Goal: Task Accomplishment & Management: Manage account settings

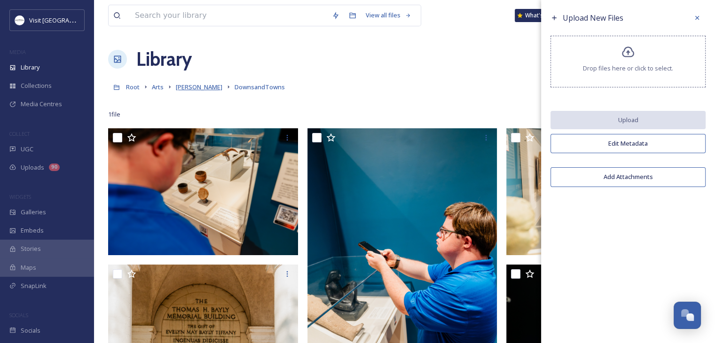
click at [182, 87] on span "[PERSON_NAME]" at bounding box center [199, 87] width 47 height 8
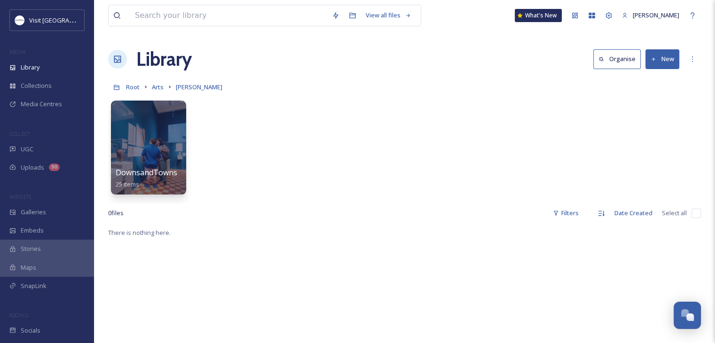
click at [393, 50] on div "Library Organise New" at bounding box center [404, 59] width 593 height 28
click at [131, 86] on span "Root" at bounding box center [133, 87] width 14 height 8
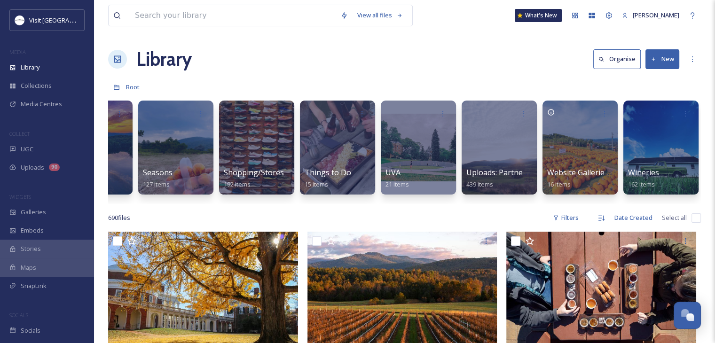
scroll to position [0, 1509]
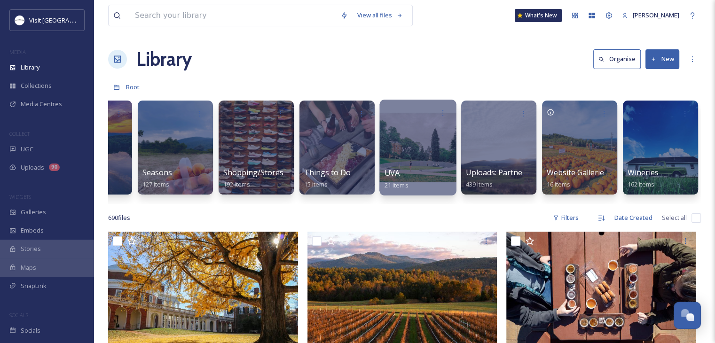
click at [434, 158] on div at bounding box center [417, 148] width 77 height 96
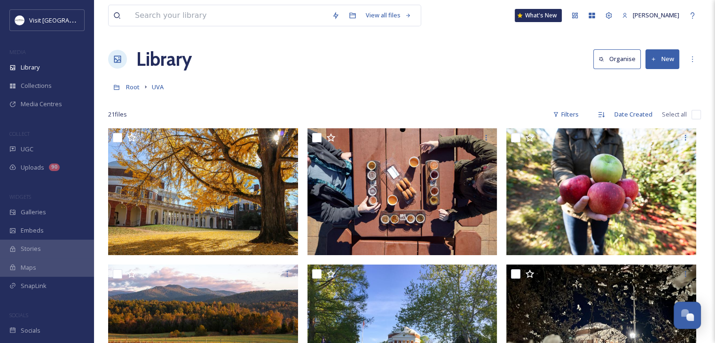
click at [666, 62] on button "New" at bounding box center [662, 58] width 34 height 19
click at [645, 112] on div "Folder" at bounding box center [652, 118] width 53 height 18
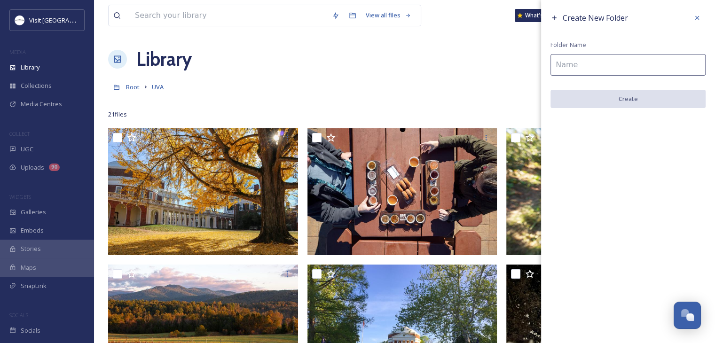
click at [580, 65] on input at bounding box center [627, 65] width 155 height 22
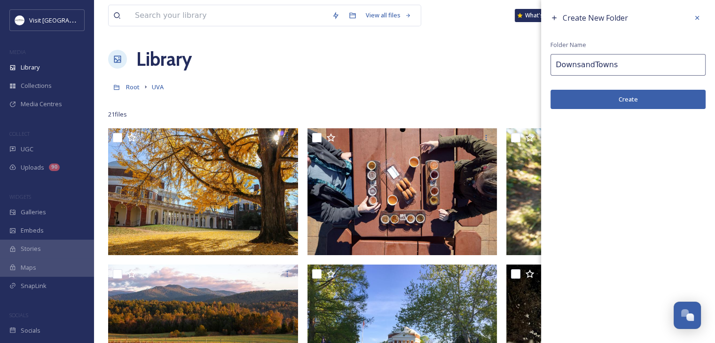
type input "DownsandTowns"
click at [607, 99] on button "Create" at bounding box center [627, 99] width 155 height 19
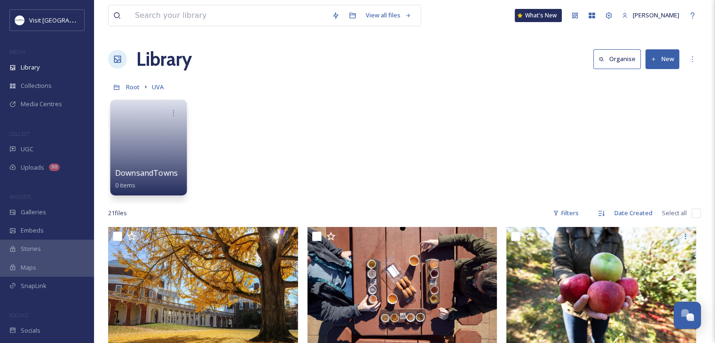
click at [149, 126] on link at bounding box center [148, 145] width 67 height 46
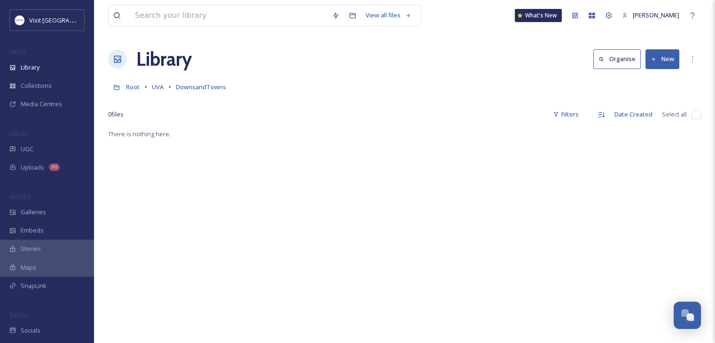
click at [667, 62] on button "New" at bounding box center [662, 58] width 34 height 19
click at [649, 85] on span "File Upload" at bounding box center [658, 81] width 31 height 9
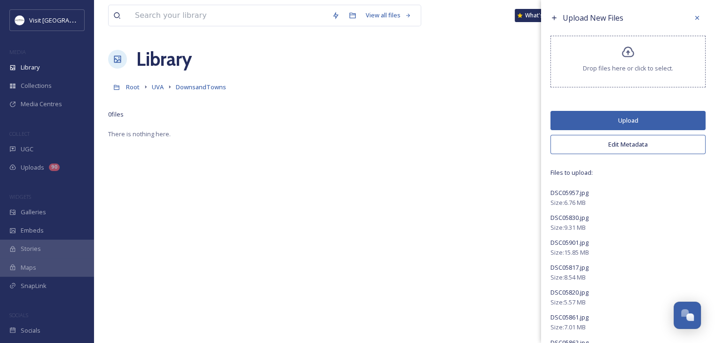
click at [599, 118] on button "Upload" at bounding box center [627, 120] width 155 height 19
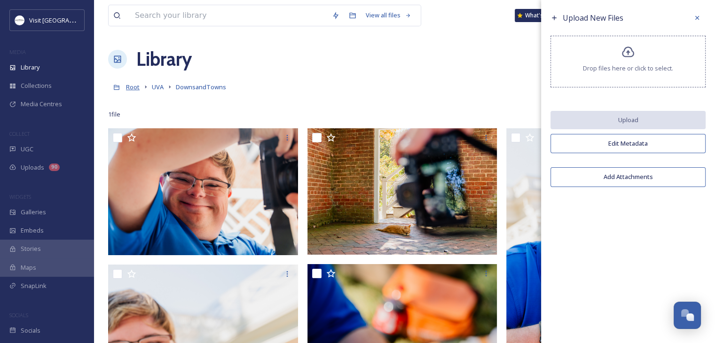
click at [139, 84] on span "Root" at bounding box center [133, 87] width 14 height 8
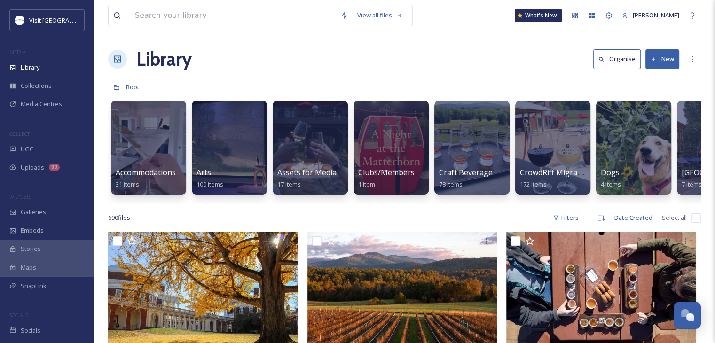
drag, startPoint x: 433, startPoint y: 20, endPoint x: 382, endPoint y: 76, distance: 75.8
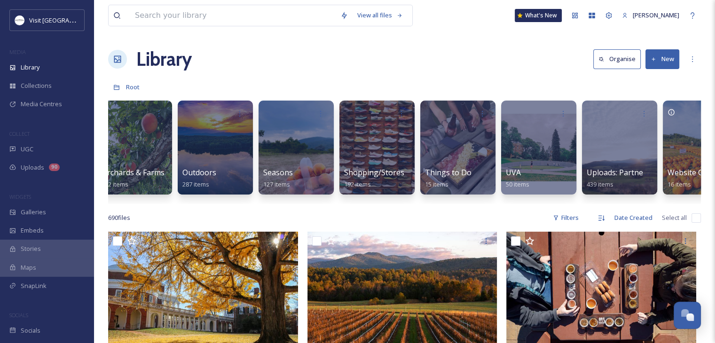
scroll to position [0, 1385]
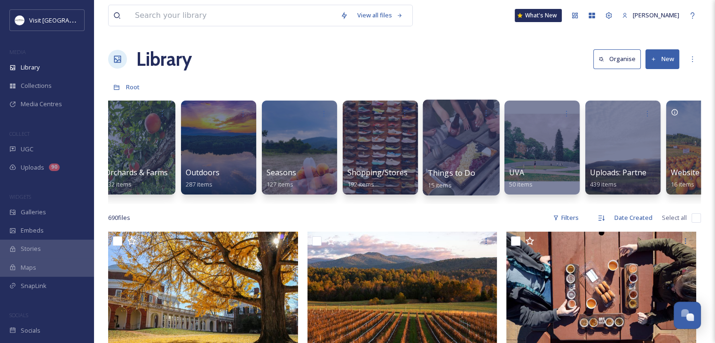
click at [446, 142] on div at bounding box center [461, 148] width 77 height 96
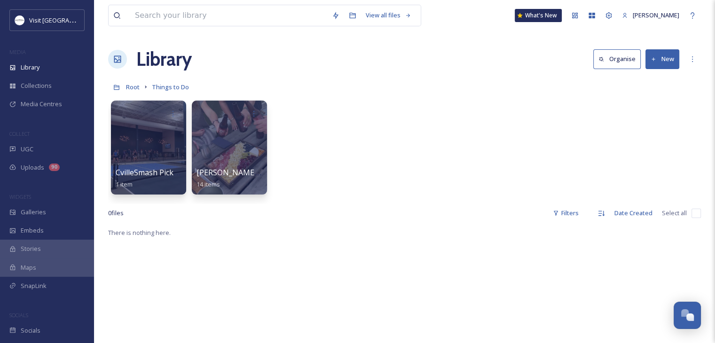
click at [583, 165] on div "CvilleSmash Pickleball 1 item [PERSON_NAME] River [PERSON_NAME] Company 14 items" at bounding box center [404, 150] width 593 height 108
click at [658, 64] on button "New" at bounding box center [662, 58] width 34 height 19
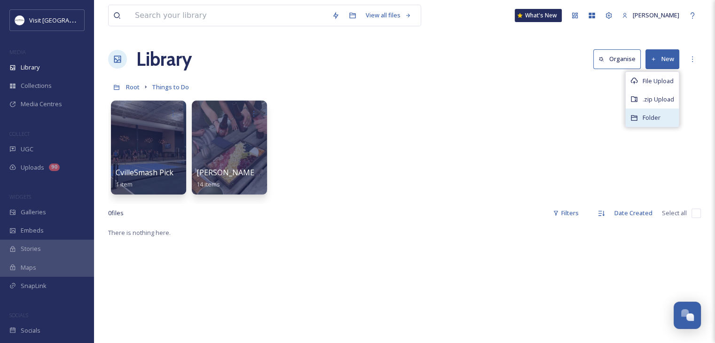
click at [639, 120] on div "Folder" at bounding box center [652, 118] width 53 height 18
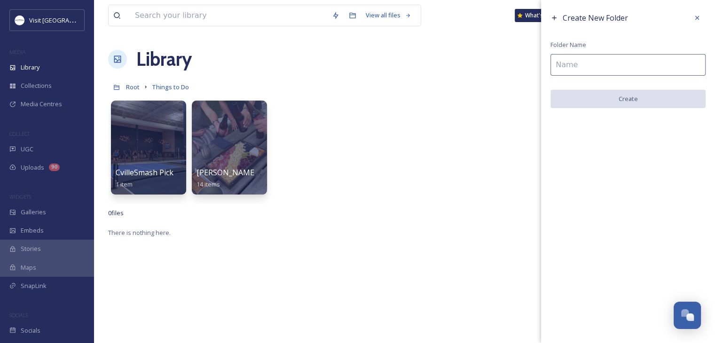
click at [606, 60] on input at bounding box center [627, 65] width 155 height 22
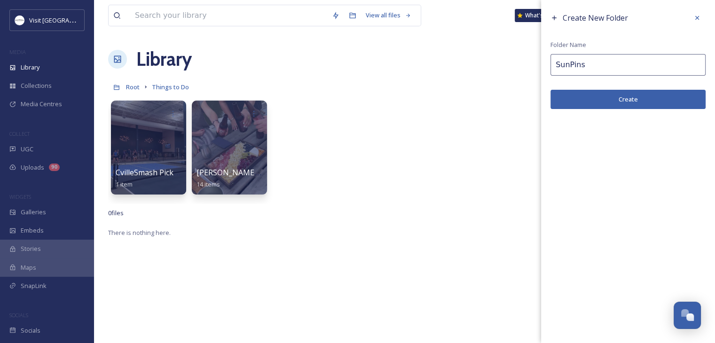
type input "SunPins"
click at [629, 90] on button "Create" at bounding box center [627, 99] width 155 height 19
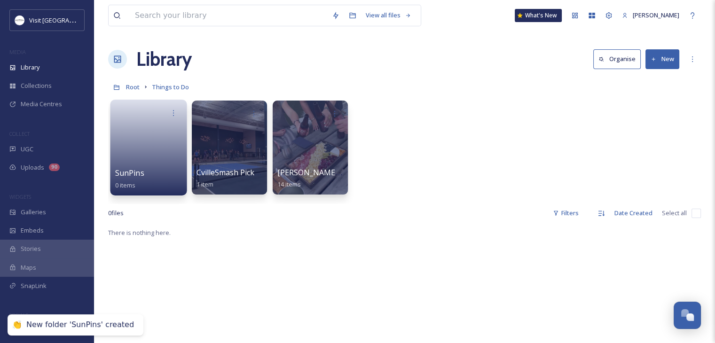
click at [128, 158] on link at bounding box center [148, 145] width 67 height 46
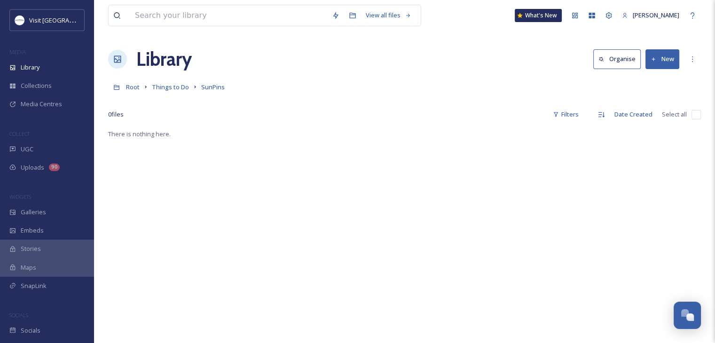
click at [673, 67] on button "New" at bounding box center [662, 58] width 34 height 19
click at [647, 118] on span "Folder" at bounding box center [652, 117] width 18 height 9
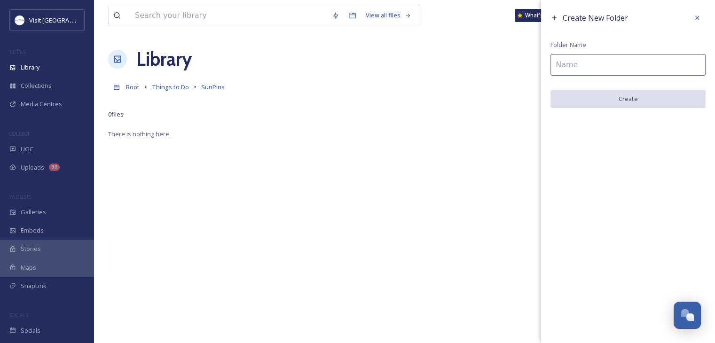
click at [579, 72] on input at bounding box center [627, 65] width 155 height 22
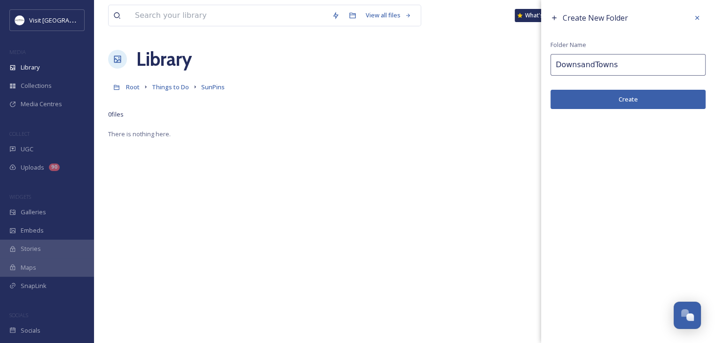
type input "DownsandTowns"
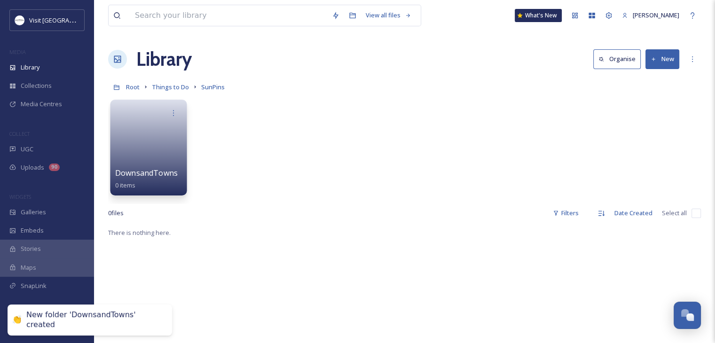
click at [132, 166] on link at bounding box center [148, 145] width 67 height 46
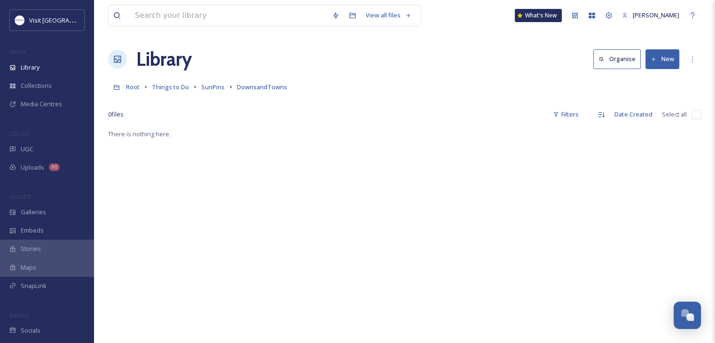
click at [652, 65] on button "New" at bounding box center [662, 58] width 34 height 19
click at [644, 87] on div "File Upload" at bounding box center [652, 81] width 53 height 18
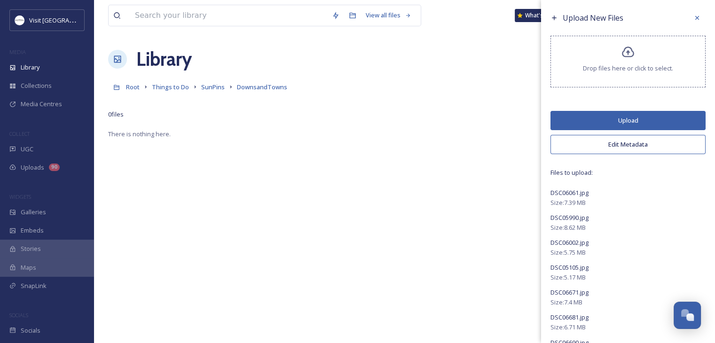
click at [602, 123] on button "Upload" at bounding box center [627, 120] width 155 height 19
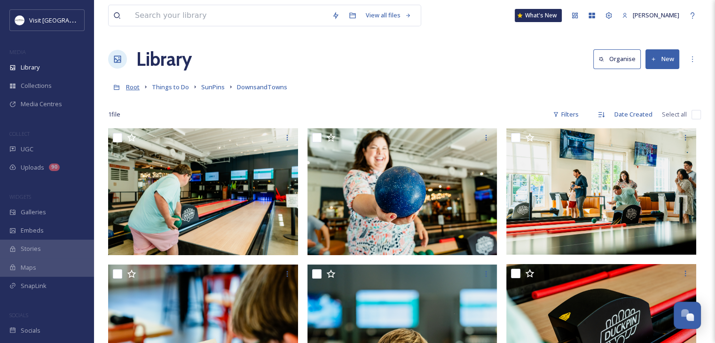
click at [135, 83] on span "Root" at bounding box center [133, 87] width 14 height 8
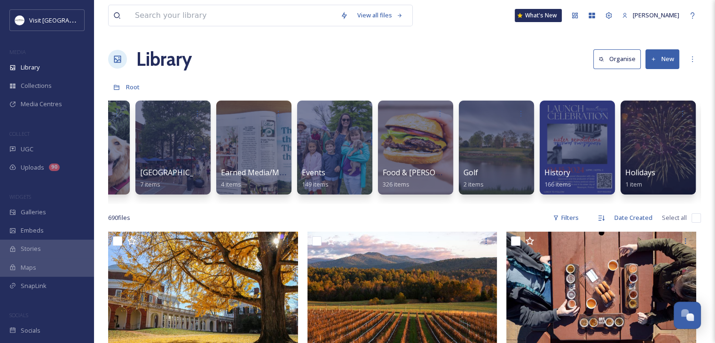
scroll to position [0, 542]
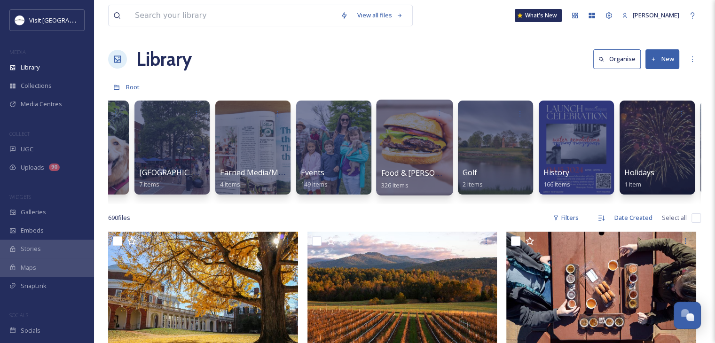
click at [405, 164] on div at bounding box center [414, 148] width 77 height 96
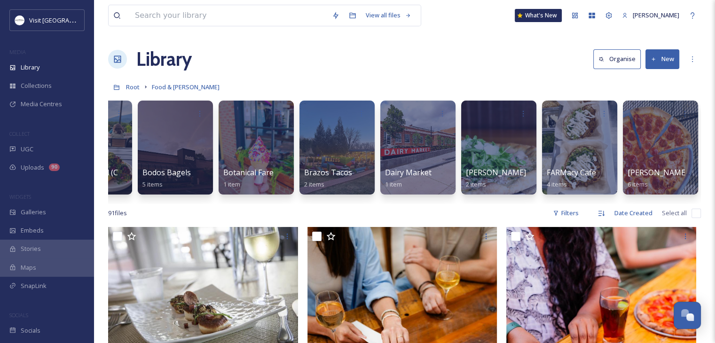
scroll to position [0, 217]
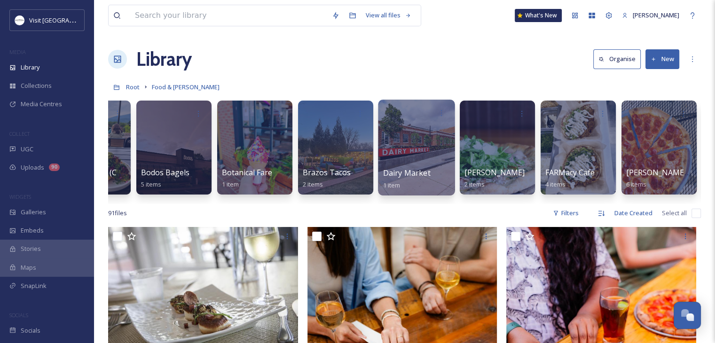
click at [383, 149] on div at bounding box center [416, 148] width 77 height 96
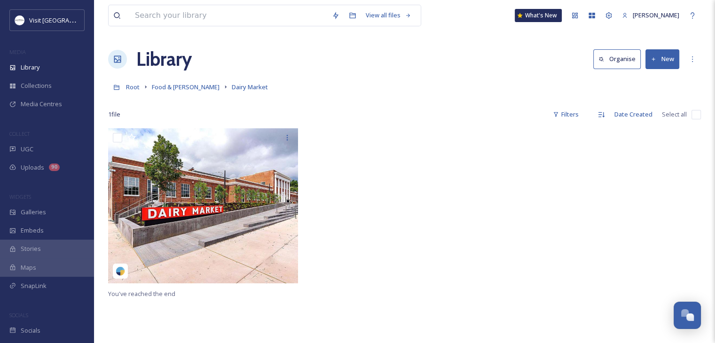
click at [659, 57] on button "New" at bounding box center [662, 58] width 34 height 19
click at [642, 110] on div "Folder" at bounding box center [652, 118] width 53 height 18
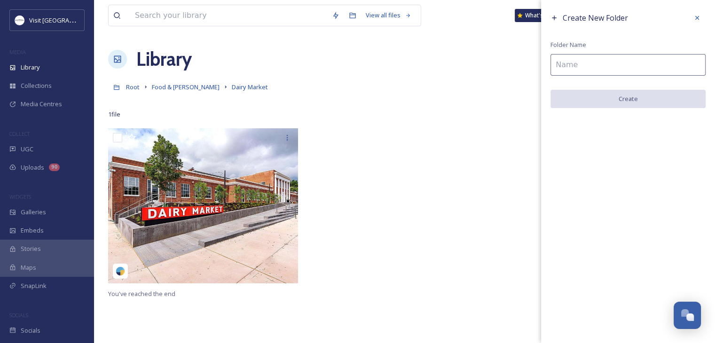
click at [560, 63] on input at bounding box center [627, 65] width 155 height 22
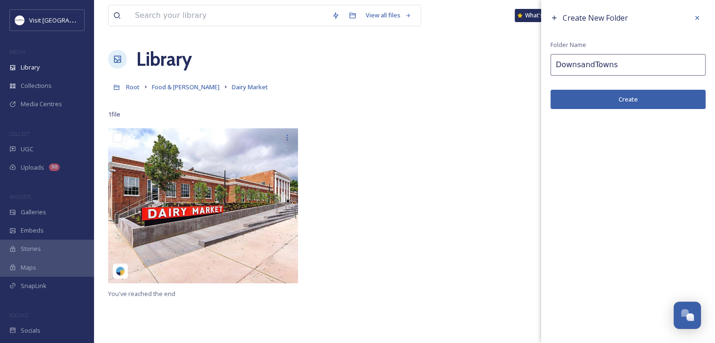
type input "DownsandTowns"
click at [632, 98] on button "Create" at bounding box center [627, 99] width 155 height 19
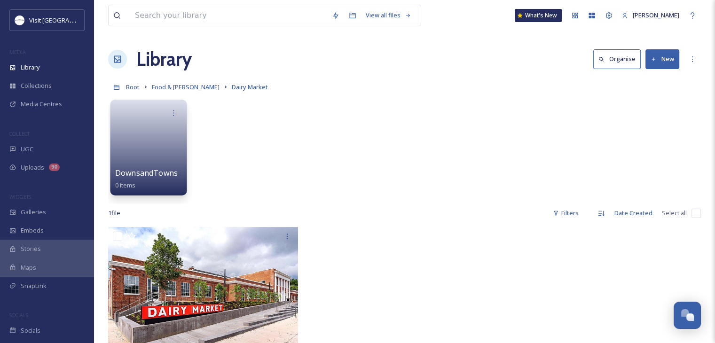
click at [165, 160] on link at bounding box center [148, 145] width 67 height 46
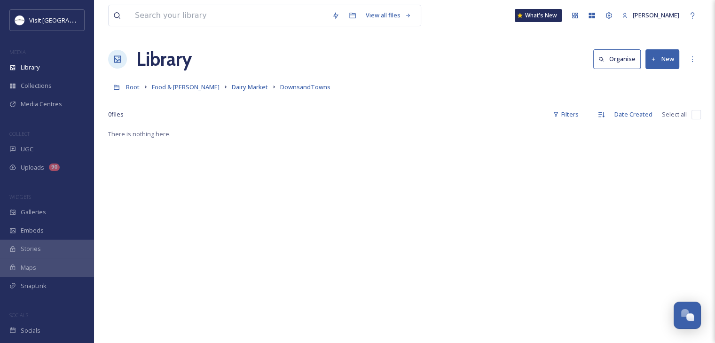
click at [669, 62] on button "New" at bounding box center [662, 58] width 34 height 19
click at [642, 78] on div "File Upload" at bounding box center [652, 81] width 53 height 18
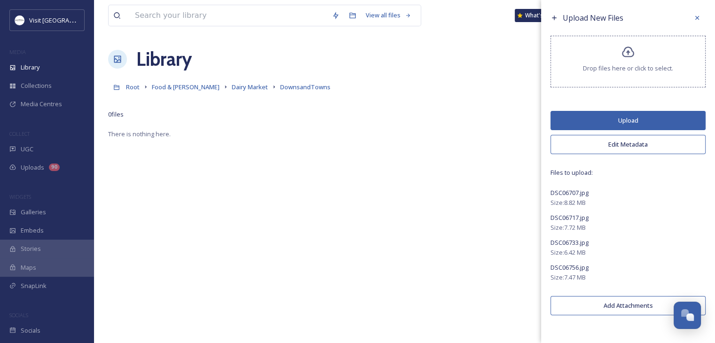
click at [602, 116] on button "Upload" at bounding box center [627, 120] width 155 height 19
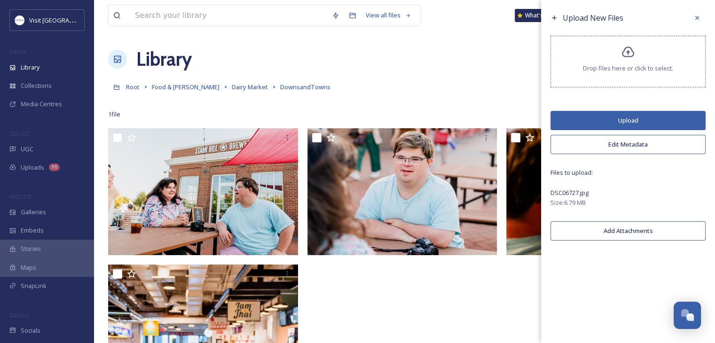
click at [589, 125] on button "Upload" at bounding box center [627, 120] width 155 height 19
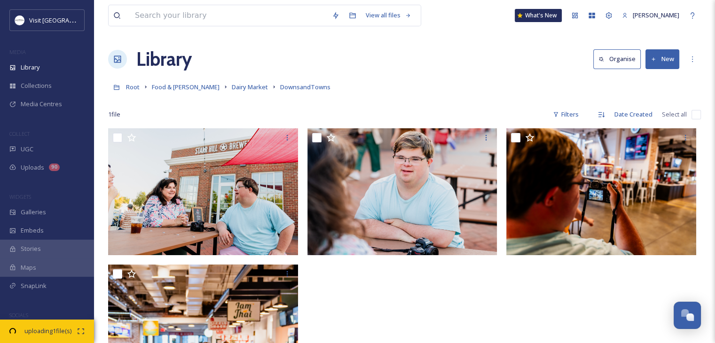
click at [449, 286] on div at bounding box center [404, 340] width 195 height 425
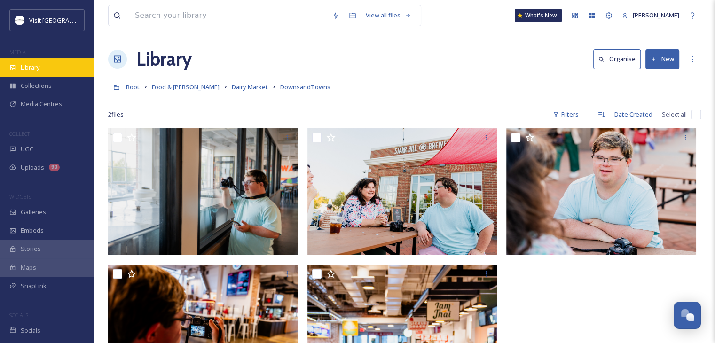
click at [49, 69] on div "Library" at bounding box center [47, 67] width 94 height 18
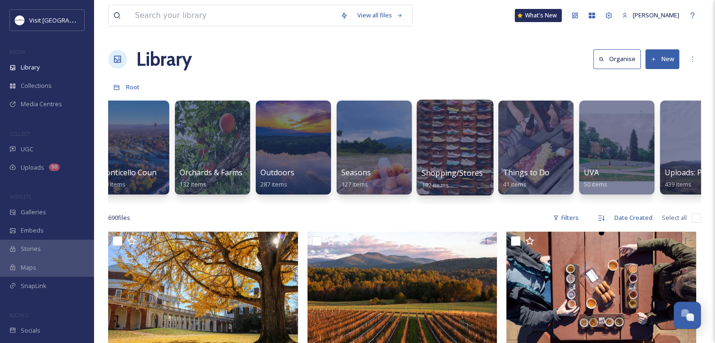
scroll to position [0, 1311]
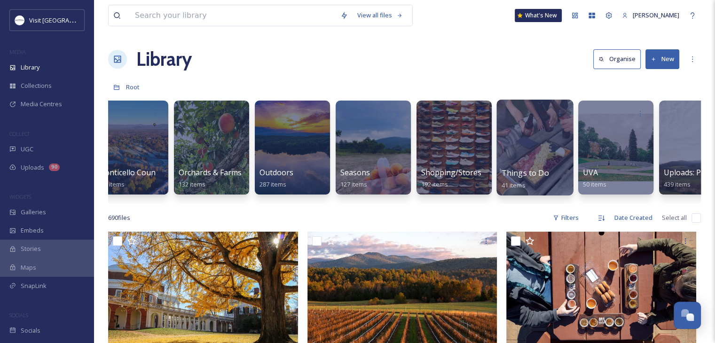
click at [530, 169] on link "Things to Do 41 items" at bounding box center [525, 179] width 47 height 21
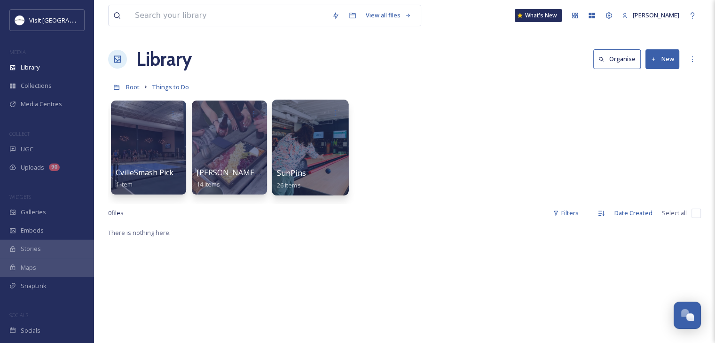
click at [304, 160] on div at bounding box center [310, 148] width 77 height 96
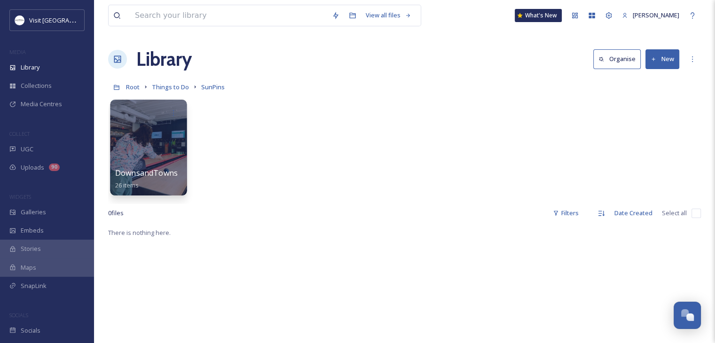
click at [167, 159] on div at bounding box center [148, 148] width 77 height 96
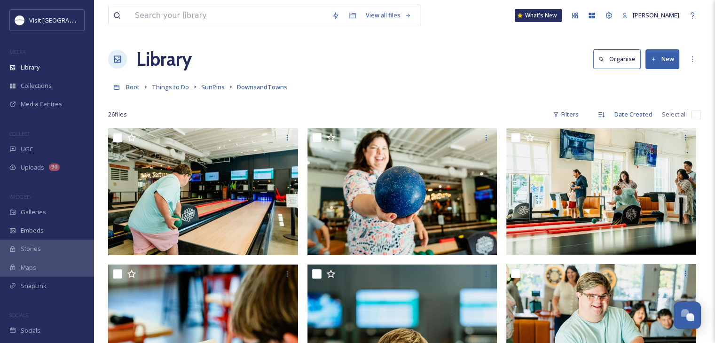
click at [663, 55] on button "New" at bounding box center [662, 58] width 34 height 19
click at [648, 77] on span "File Upload" at bounding box center [658, 81] width 31 height 9
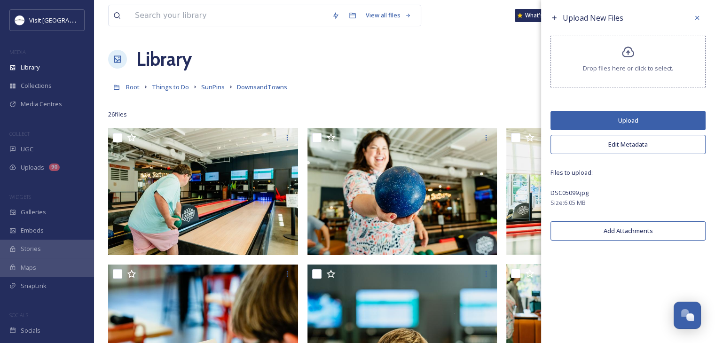
click at [585, 123] on button "Upload" at bounding box center [627, 120] width 155 height 19
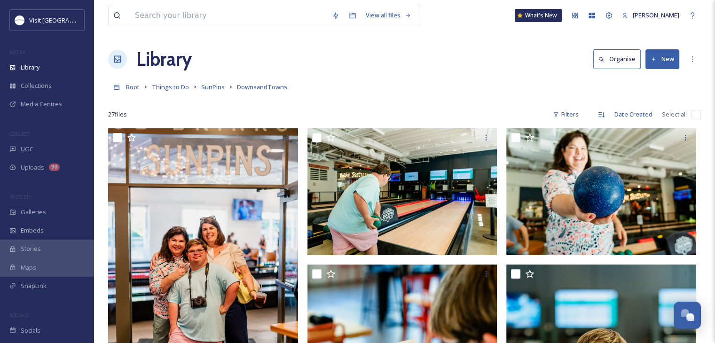
click at [486, 94] on div "Root Things to Do SunPins DownsandTowns" at bounding box center [404, 87] width 593 height 18
click at [696, 114] on input "checkbox" at bounding box center [695, 114] width 9 height 9
checkbox input "true"
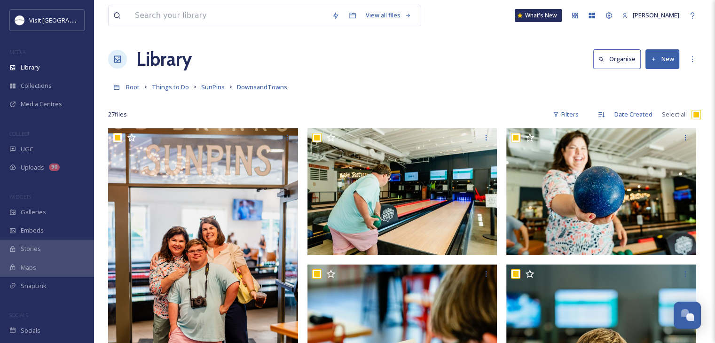
checkbox input "true"
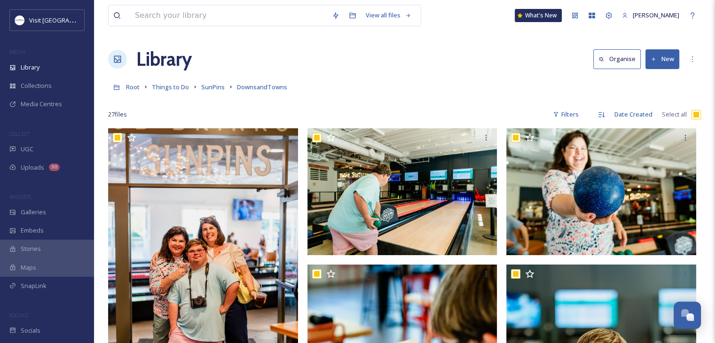
checkbox input "true"
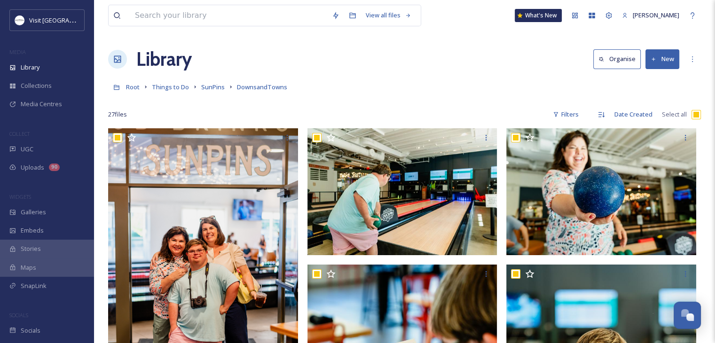
checkbox input "true"
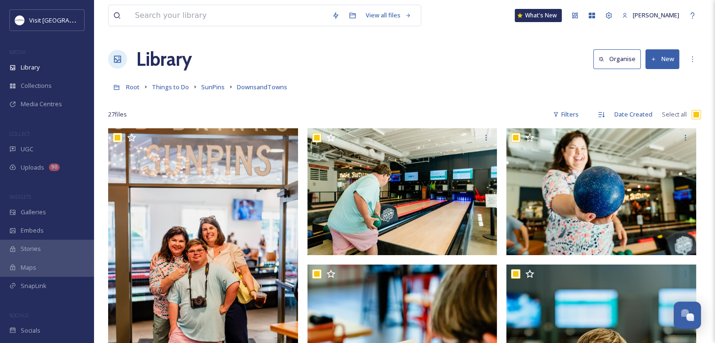
checkbox input "true"
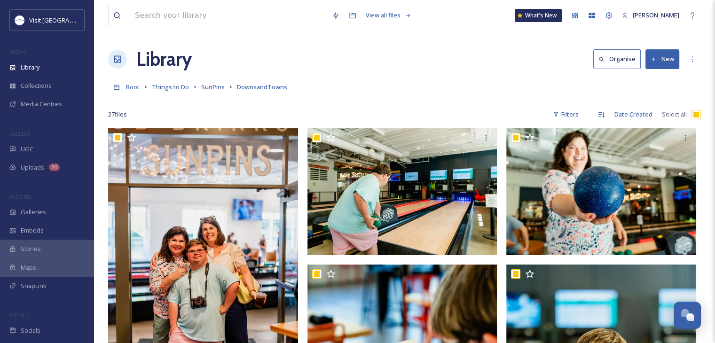
checkbox input "true"
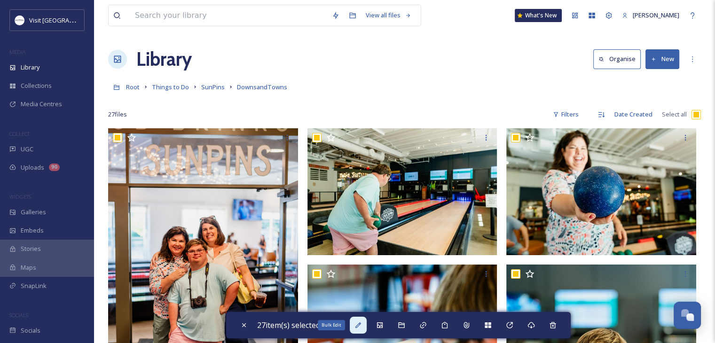
click at [361, 329] on icon at bounding box center [358, 325] width 8 height 8
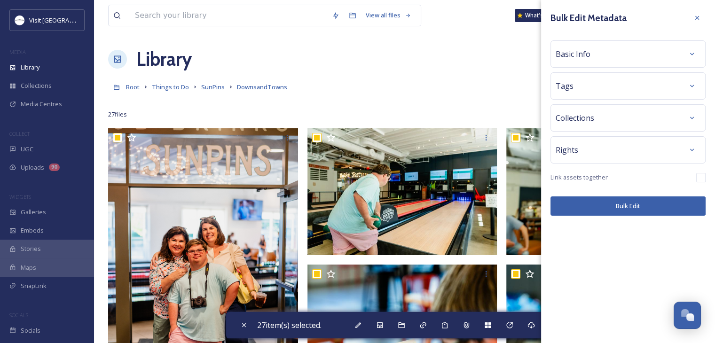
click at [569, 69] on div "Bulk Edit Metadata Basic Info Tags Collections Rights Link assets together Bulk…" at bounding box center [628, 112] width 174 height 225
click at [574, 47] on div "Basic Info" at bounding box center [628, 54] width 145 height 17
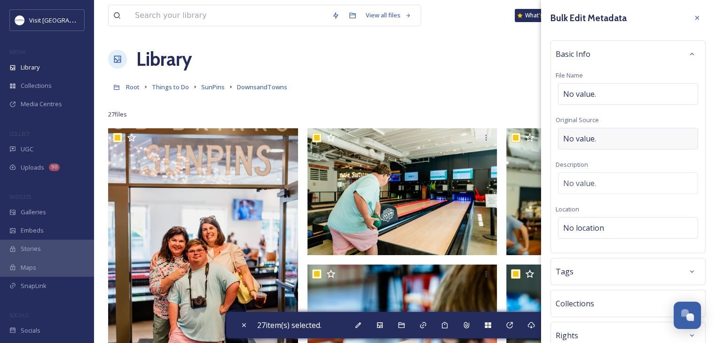
click at [579, 137] on span "No value." at bounding box center [579, 138] width 33 height 11
type input "a"
type input "[PERSON_NAME]"
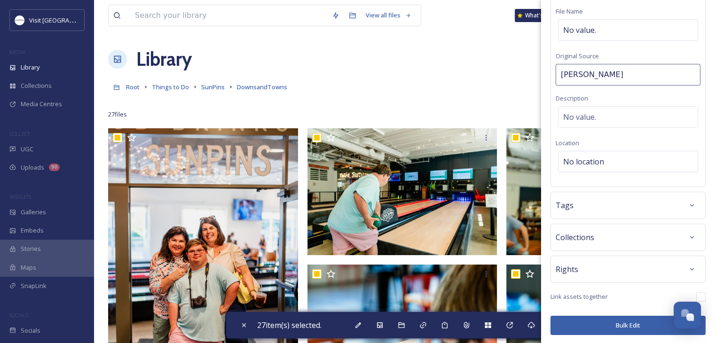
scroll to position [64, 0]
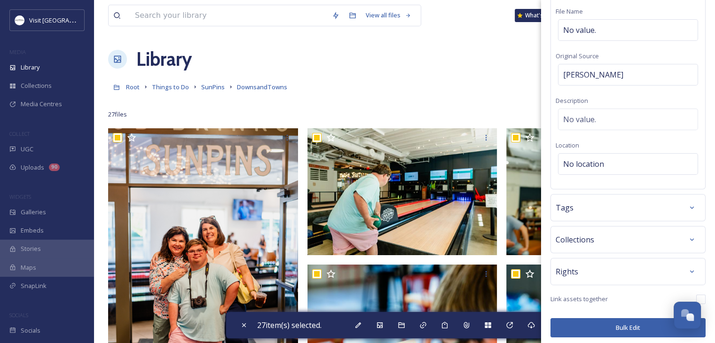
click at [582, 261] on div "Rights" at bounding box center [627, 271] width 155 height 27
click at [581, 263] on div "Rights" at bounding box center [628, 271] width 145 height 17
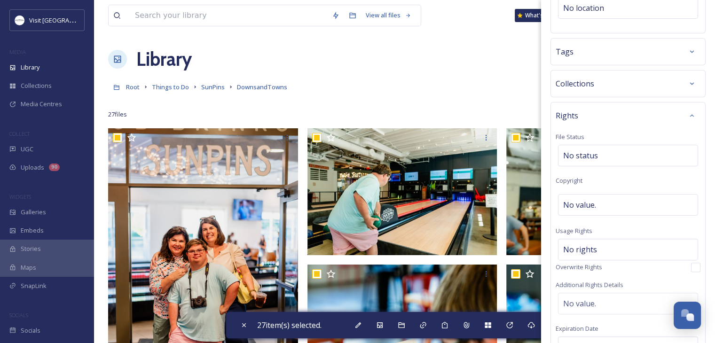
scroll to position [220, 0]
click at [576, 245] on span "No rights" at bounding box center [580, 249] width 34 height 11
click at [576, 245] on input at bounding box center [612, 252] width 103 height 21
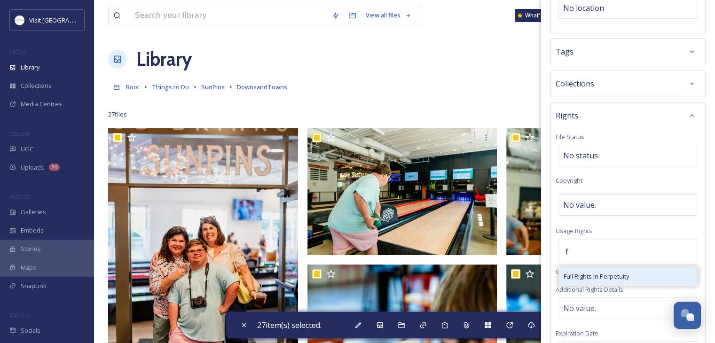
type input "f"
click at [586, 272] on span "Full Rights In Perpetuity" at bounding box center [596, 276] width 65 height 9
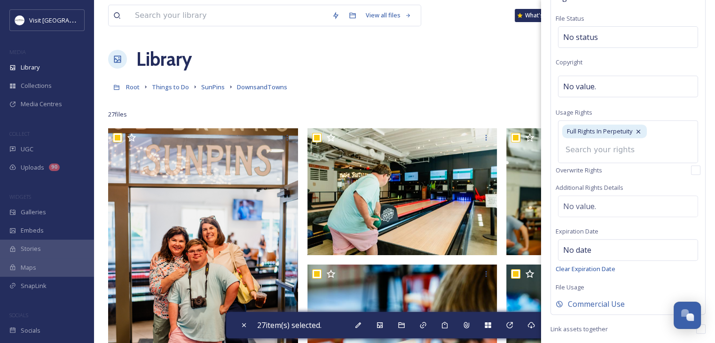
scroll to position [369, 0]
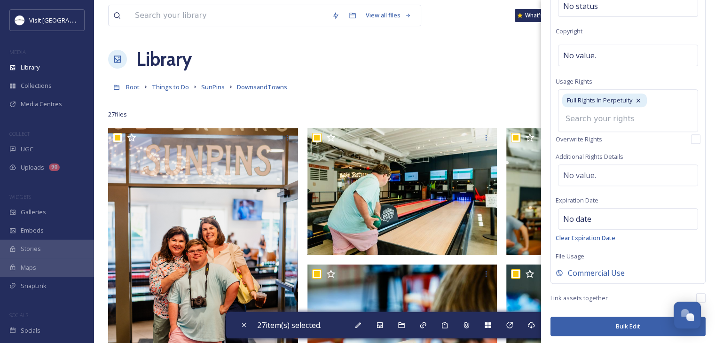
click at [611, 326] on button "Bulk Edit" at bounding box center [627, 326] width 155 height 19
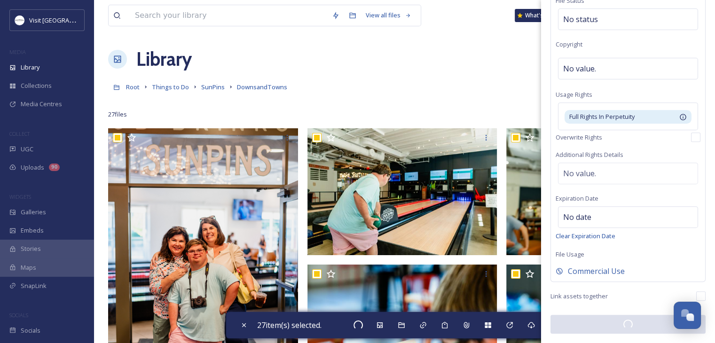
scroll to position [354, 0]
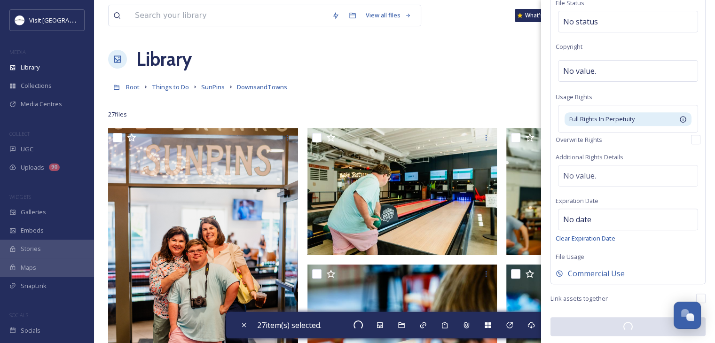
checkbox input "false"
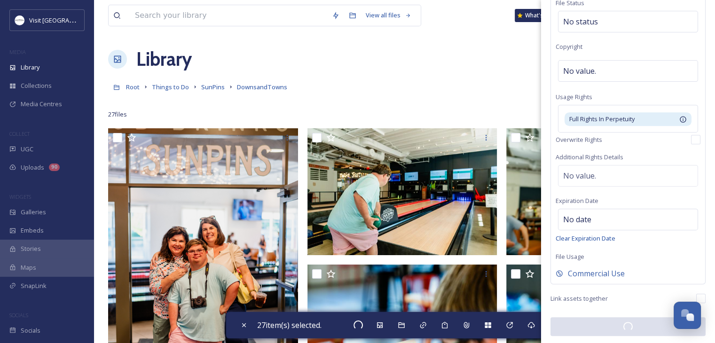
checkbox input "false"
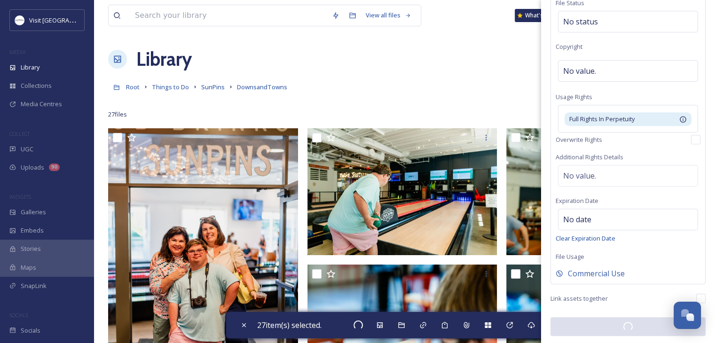
checkbox input "false"
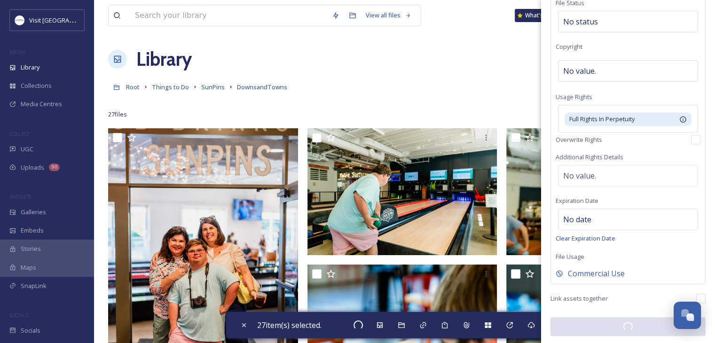
checkbox input "false"
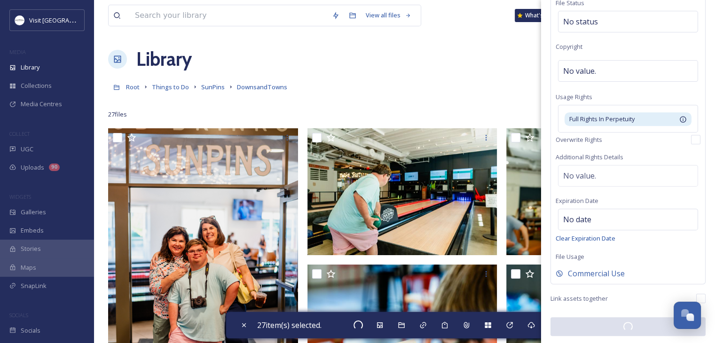
checkbox input "false"
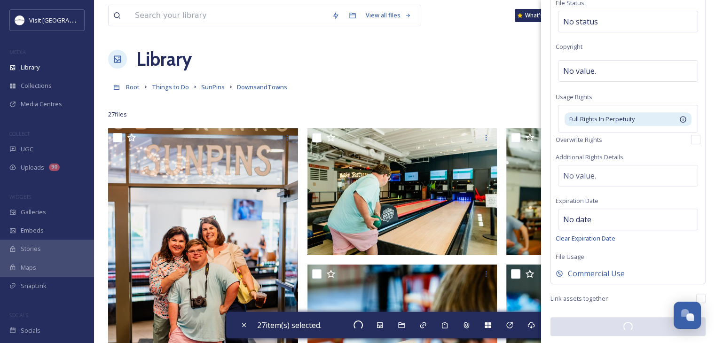
checkbox input "false"
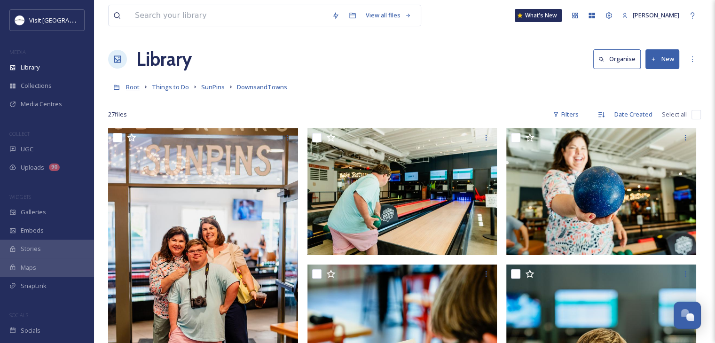
click at [133, 90] on span "Root" at bounding box center [133, 87] width 14 height 8
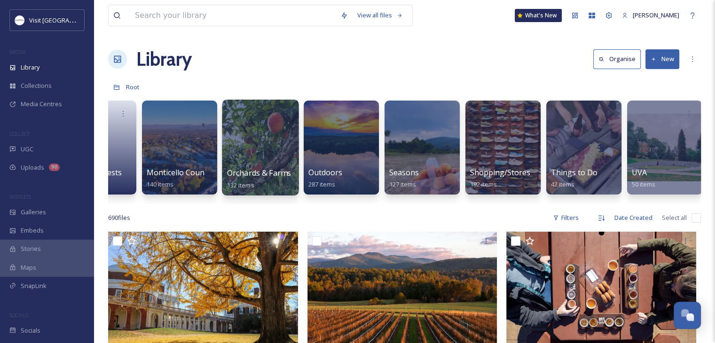
scroll to position [0, 1388]
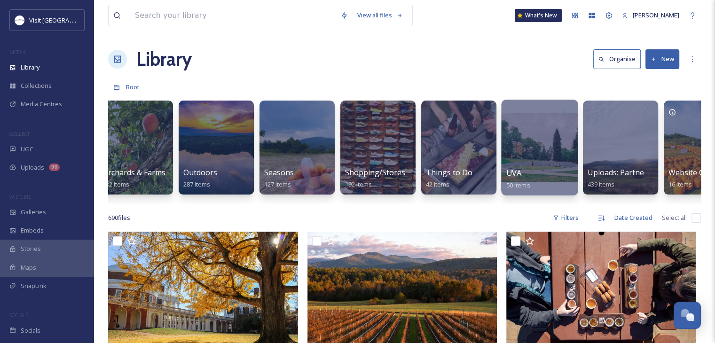
click at [533, 163] on div at bounding box center [539, 148] width 77 height 96
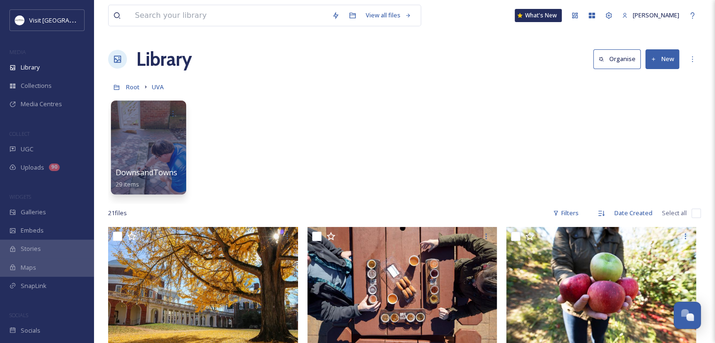
scroll to position [17, 0]
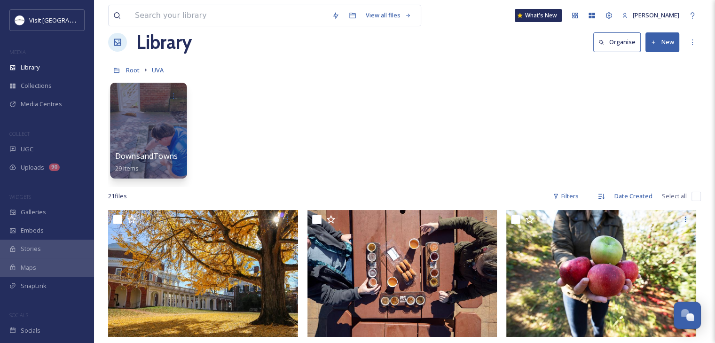
click at [152, 145] on div at bounding box center [148, 131] width 77 height 96
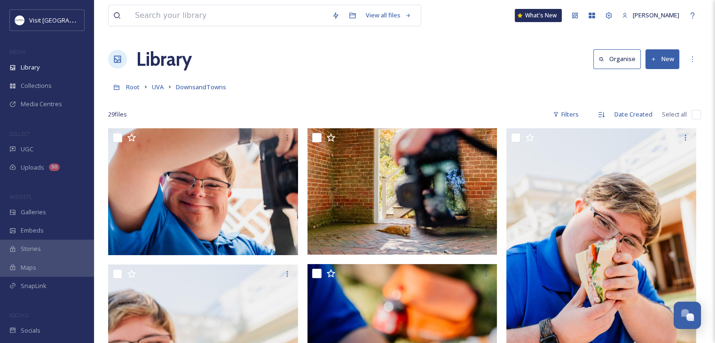
click at [694, 113] on input "checkbox" at bounding box center [695, 114] width 9 height 9
checkbox input "true"
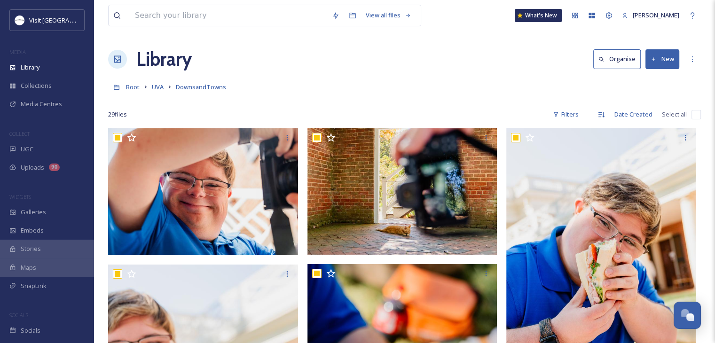
checkbox input "true"
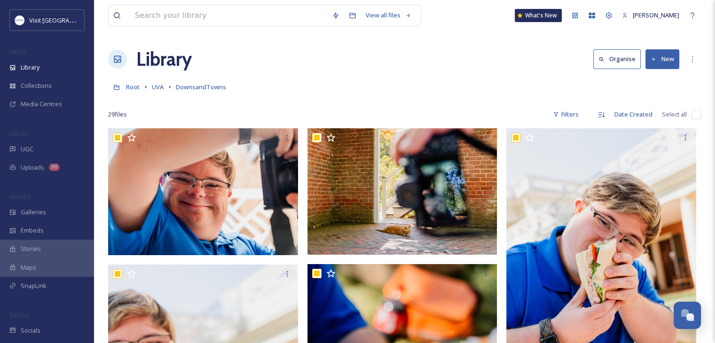
checkbox input "true"
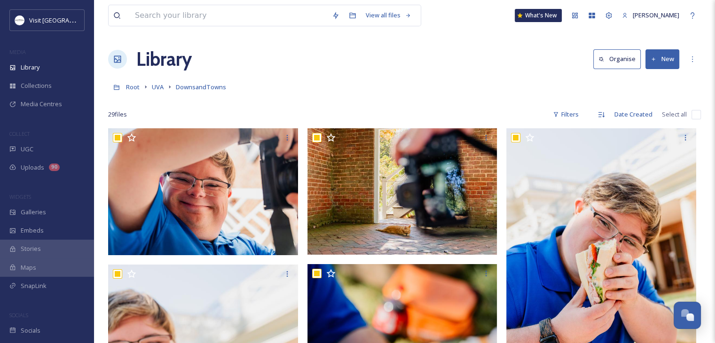
checkbox input "true"
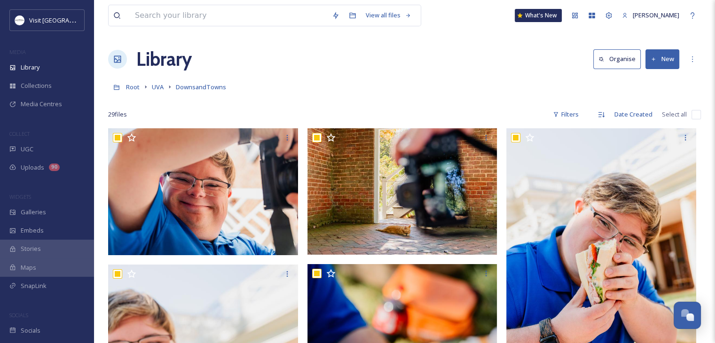
checkbox input "true"
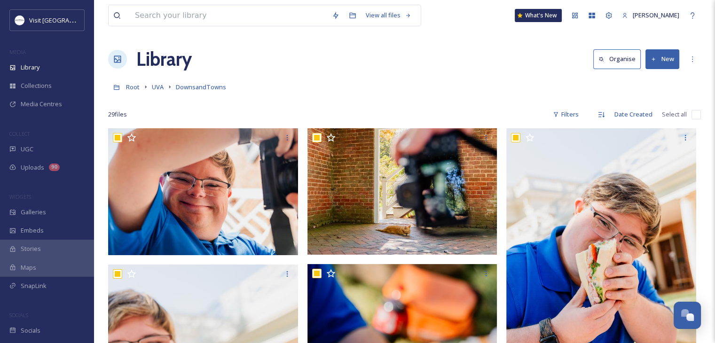
checkbox input "true"
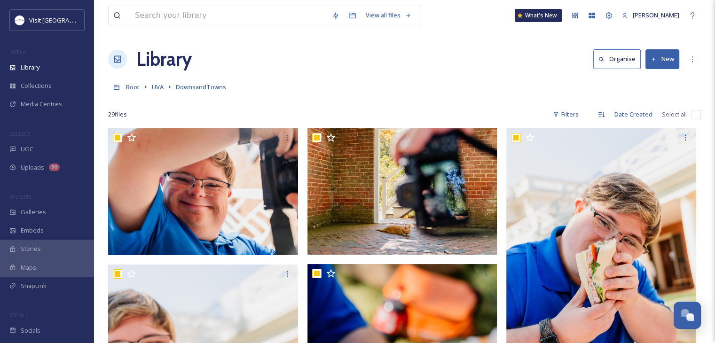
checkbox input "true"
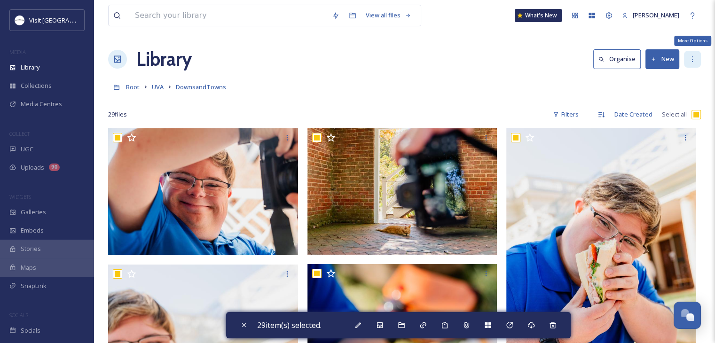
click at [696, 55] on icon at bounding box center [693, 59] width 8 height 8
click at [359, 324] on icon at bounding box center [358, 325] width 8 height 8
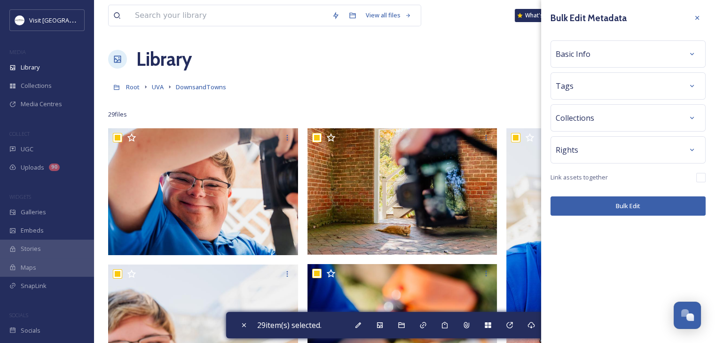
click at [600, 55] on div "Basic Info" at bounding box center [628, 54] width 145 height 17
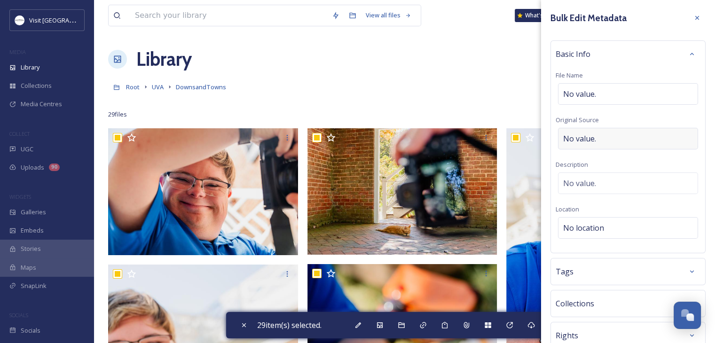
click at [571, 143] on span "No value." at bounding box center [579, 138] width 33 height 11
type input "[PERSON_NAME]"
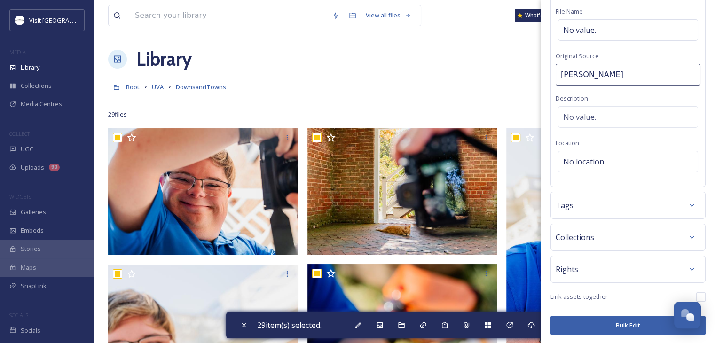
click at [573, 267] on span "Rights" at bounding box center [567, 269] width 23 height 11
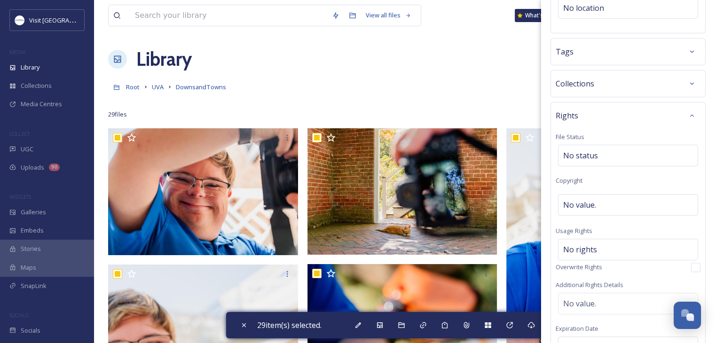
scroll to position [221, 0]
click at [574, 245] on span "No rights" at bounding box center [580, 248] width 34 height 11
click at [574, 245] on input at bounding box center [612, 251] width 103 height 21
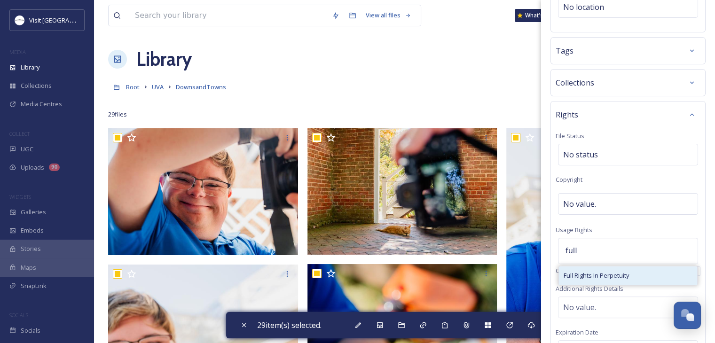
type input "full"
click at [575, 276] on span "Full Rights In Perpetuity" at bounding box center [596, 275] width 65 height 9
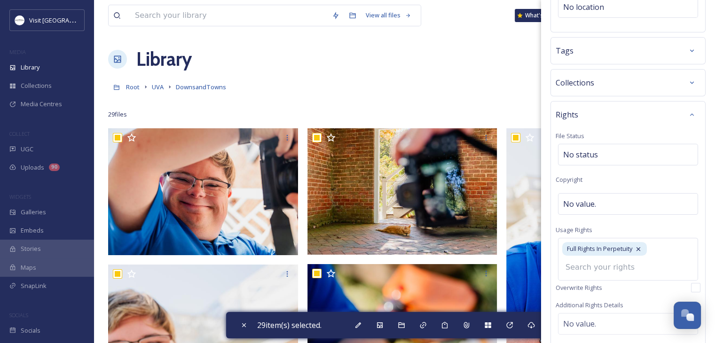
scroll to position [369, 0]
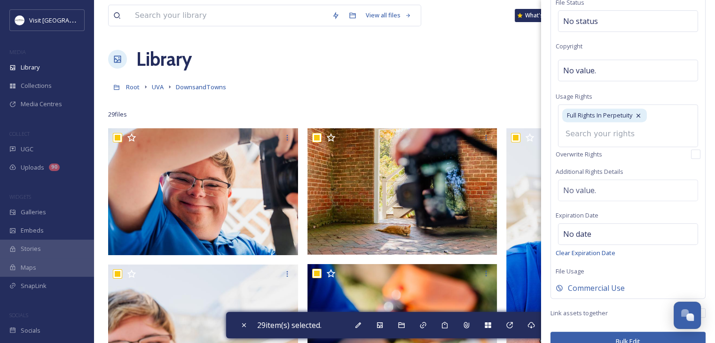
click at [587, 332] on button "Bulk Edit" at bounding box center [627, 341] width 155 height 19
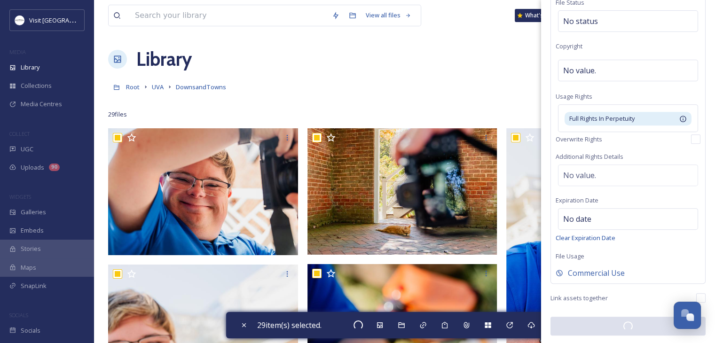
scroll to position [354, 0]
checkbox input "false"
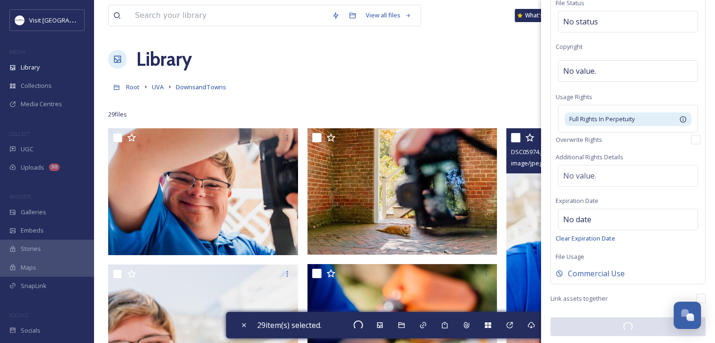
checkbox input "false"
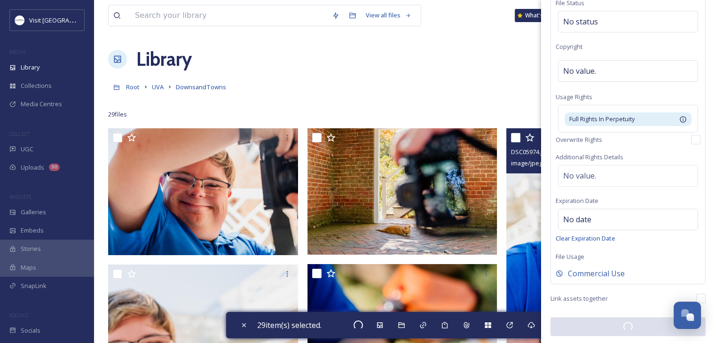
checkbox input "false"
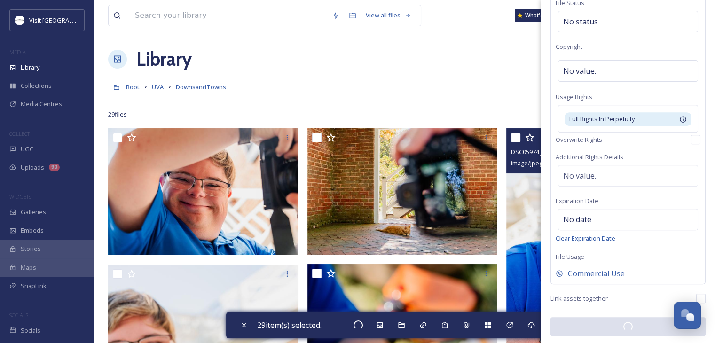
checkbox input "false"
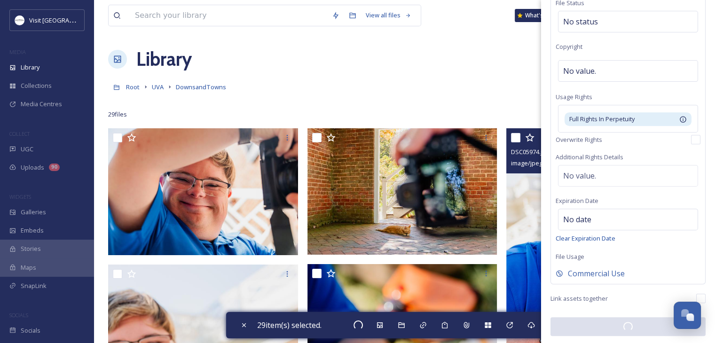
checkbox input "false"
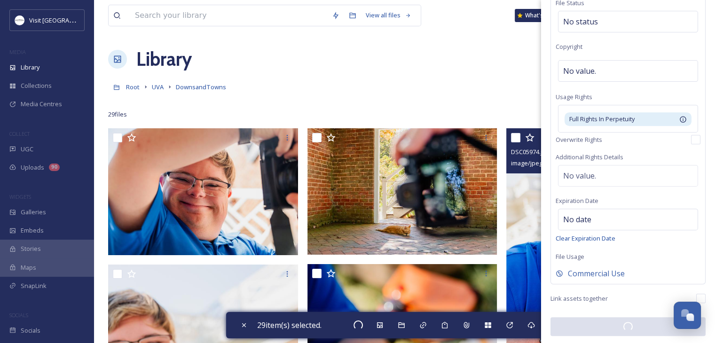
checkbox input "false"
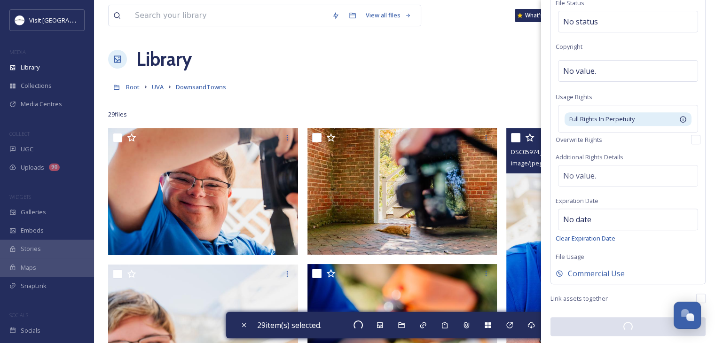
checkbox input "false"
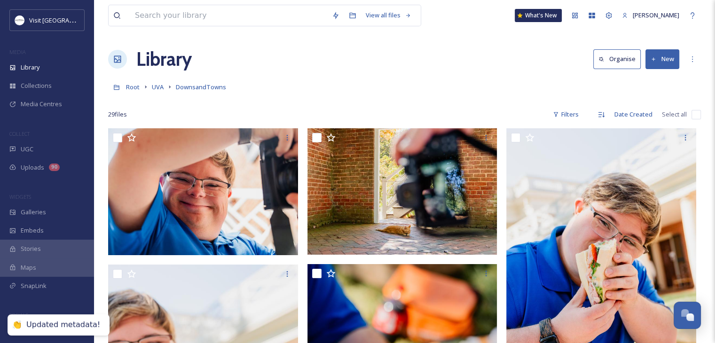
click at [516, 86] on div "Root UVA DownsandTowns" at bounding box center [404, 87] width 593 height 18
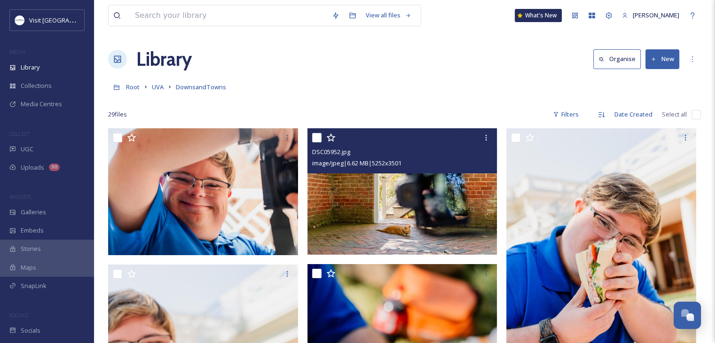
click at [358, 194] on img at bounding box center [402, 191] width 190 height 127
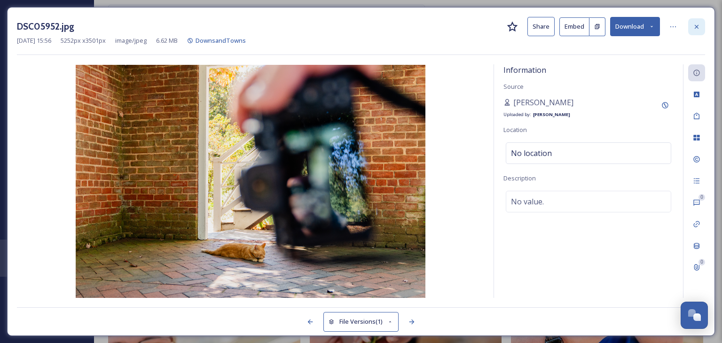
click at [698, 26] on icon at bounding box center [697, 27] width 8 height 8
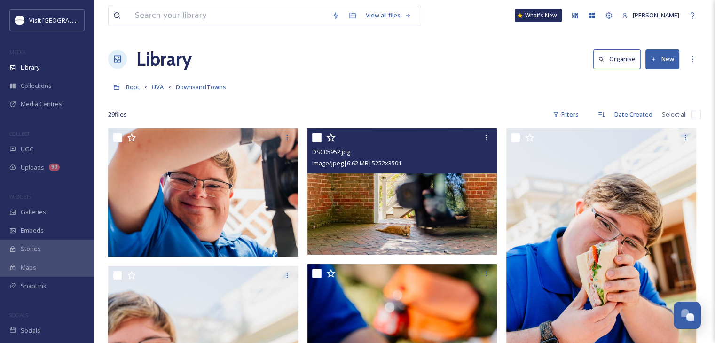
click at [135, 87] on span "Root" at bounding box center [133, 87] width 14 height 8
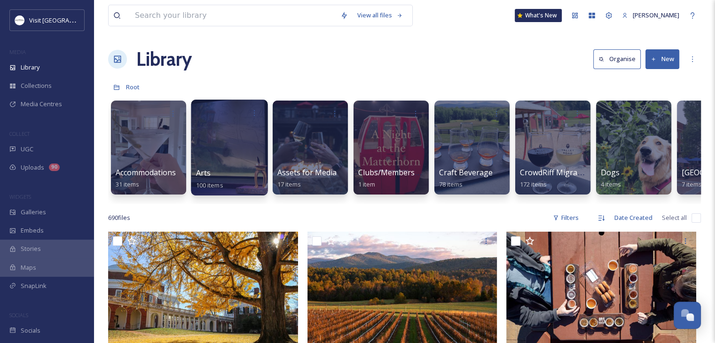
click at [243, 176] on div "Arts 100 items" at bounding box center [229, 179] width 67 height 24
click at [213, 159] on div at bounding box center [229, 148] width 77 height 96
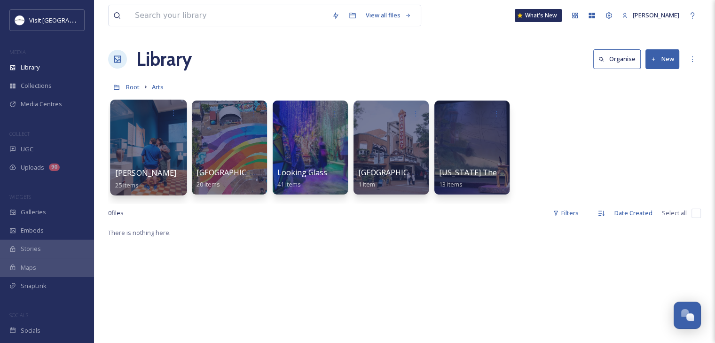
click at [157, 143] on div at bounding box center [148, 148] width 77 height 96
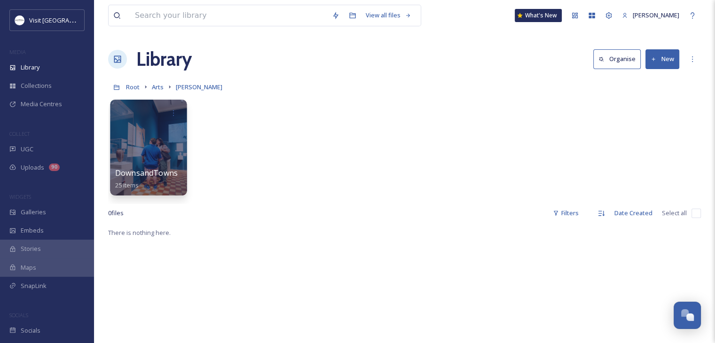
click at [146, 139] on div at bounding box center [148, 148] width 77 height 96
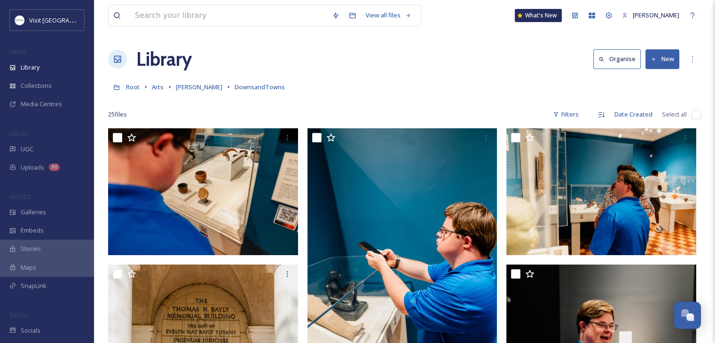
click at [694, 111] on input "checkbox" at bounding box center [695, 114] width 9 height 9
checkbox input "true"
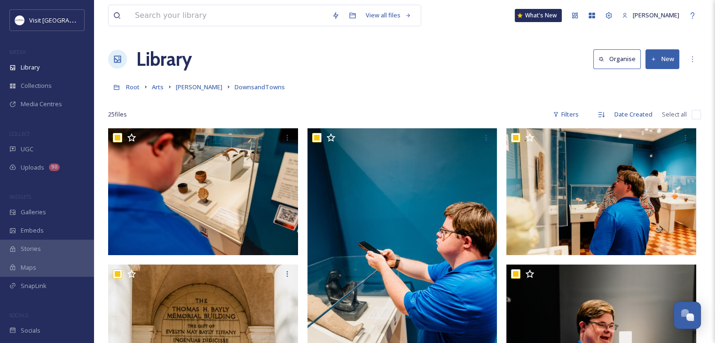
checkbox input "true"
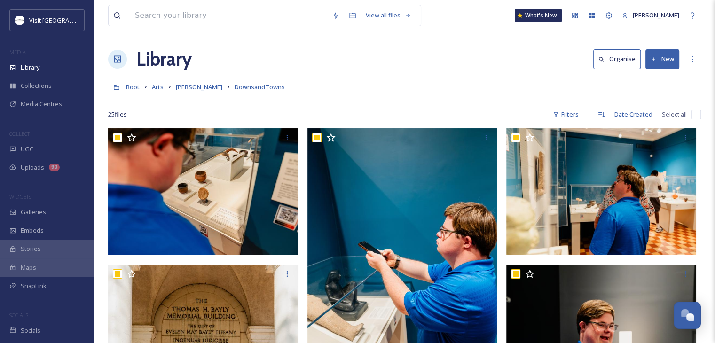
checkbox input "true"
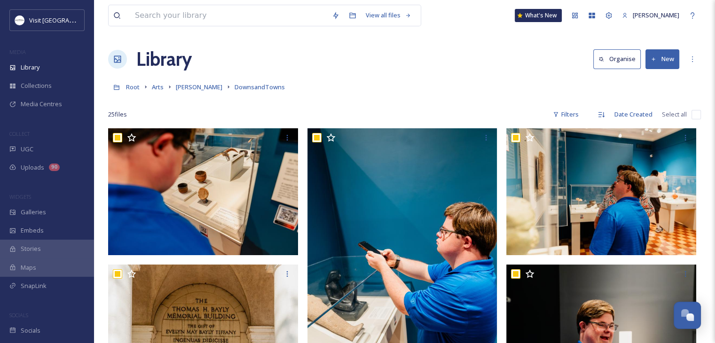
checkbox input "true"
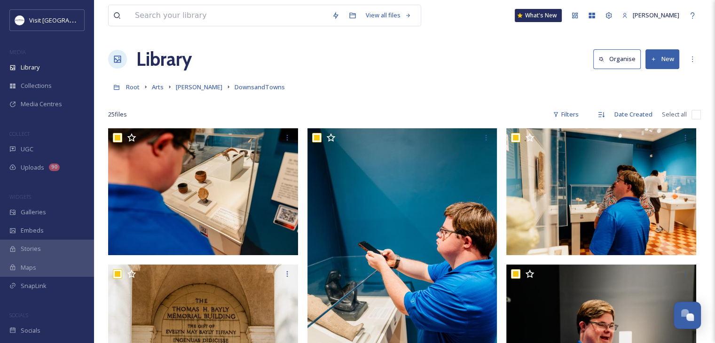
checkbox input "true"
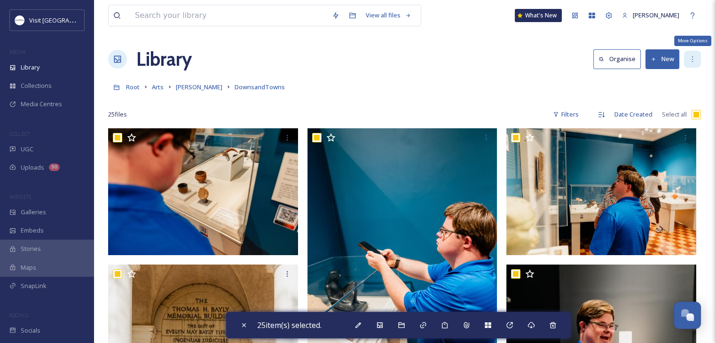
click at [692, 55] on icon at bounding box center [693, 59] width 8 height 8
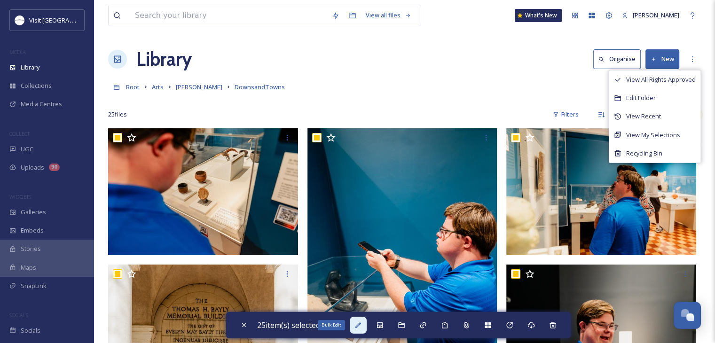
click at [358, 325] on icon at bounding box center [358, 325] width 8 height 8
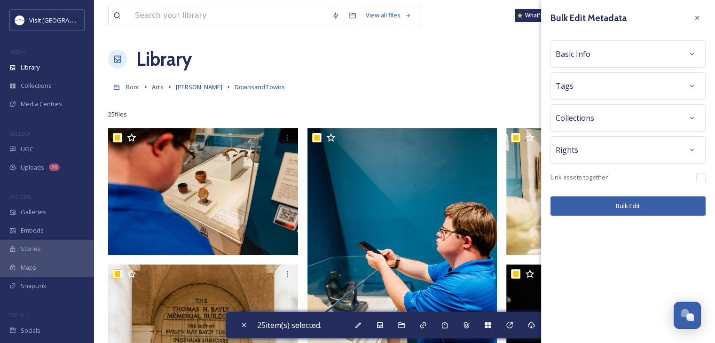
click at [577, 59] on span "Basic Info" at bounding box center [573, 53] width 35 height 11
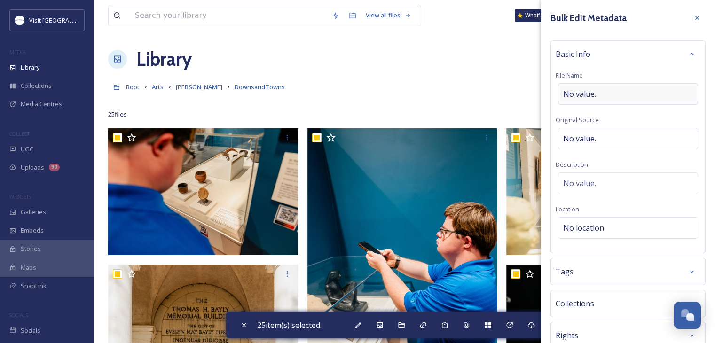
click at [578, 103] on div "No value." at bounding box center [628, 94] width 140 height 22
click at [580, 135] on span "No value." at bounding box center [579, 138] width 33 height 11
type input "[PERSON_NAME]"
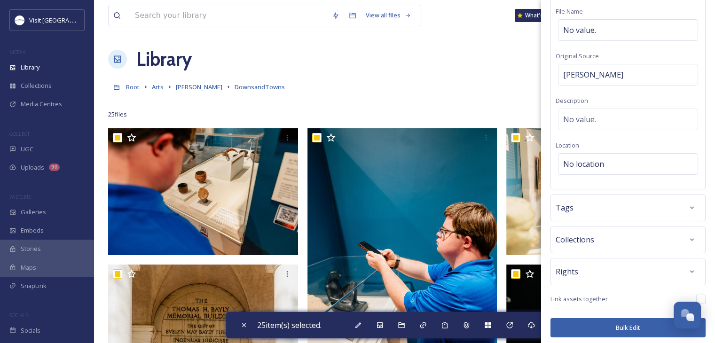
click at [586, 267] on div "Rights" at bounding box center [628, 271] width 145 height 17
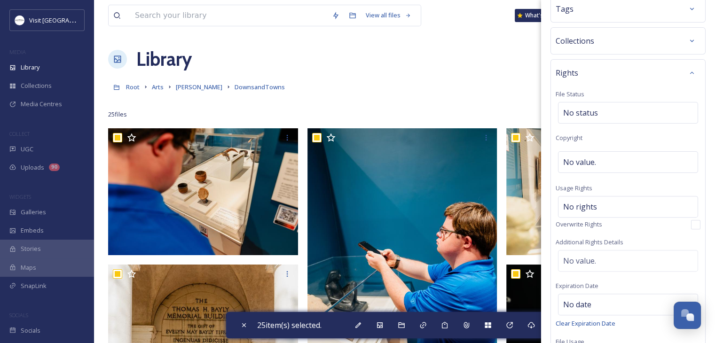
scroll to position [348, 0]
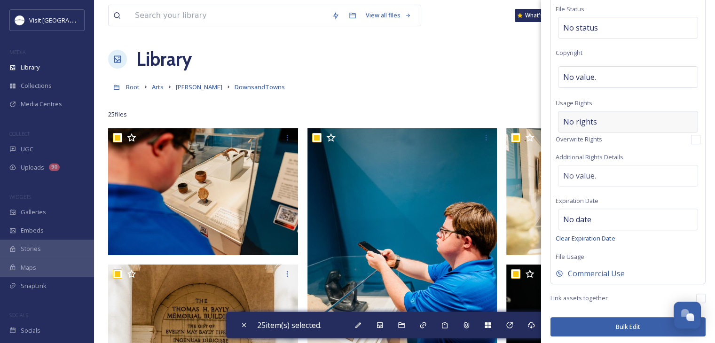
click at [575, 118] on span "No rights" at bounding box center [580, 121] width 34 height 11
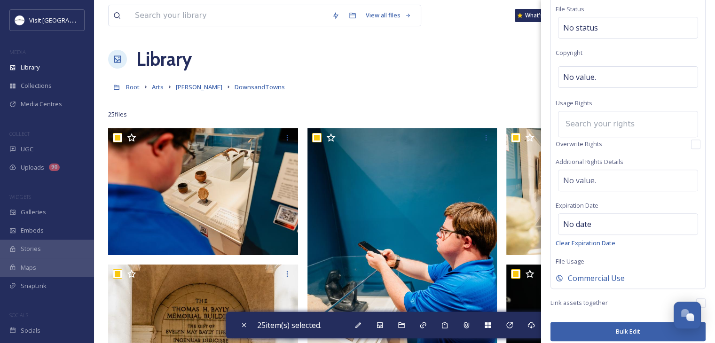
click at [575, 118] on input at bounding box center [612, 124] width 103 height 21
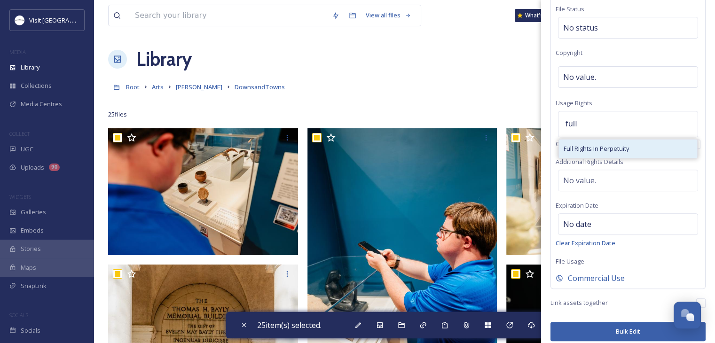
type input "full"
click at [581, 146] on span "Full Rights In Perpetuity" at bounding box center [596, 148] width 65 height 9
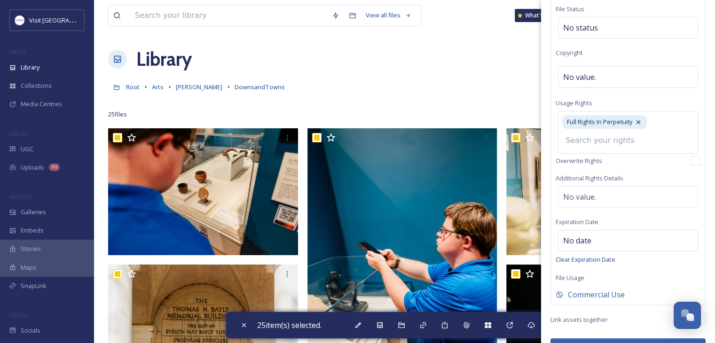
scroll to position [369, 0]
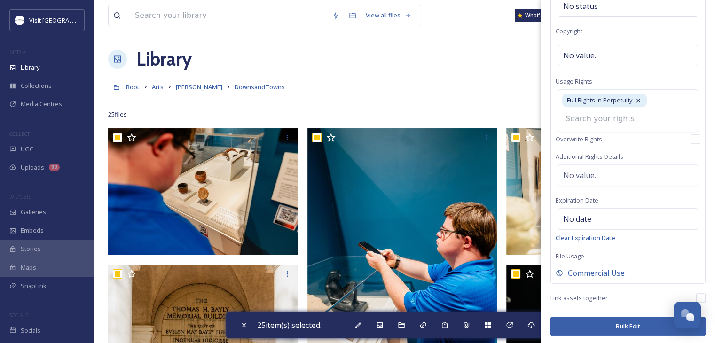
click at [596, 321] on button "Bulk Edit" at bounding box center [627, 326] width 155 height 19
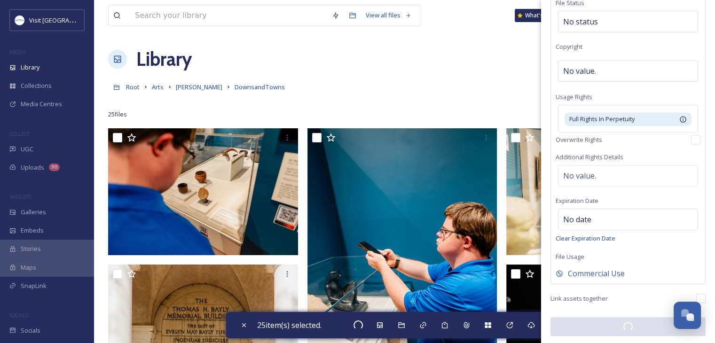
checkbox input "false"
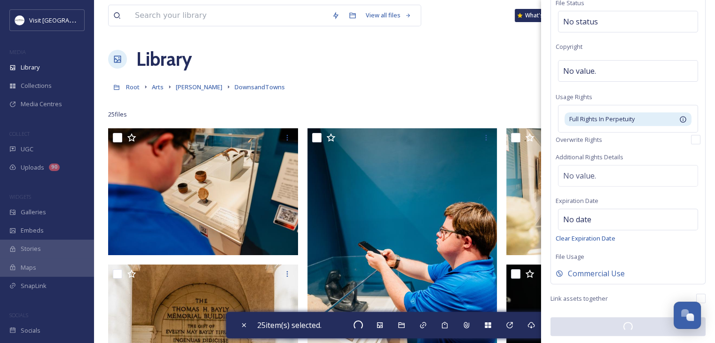
checkbox input "false"
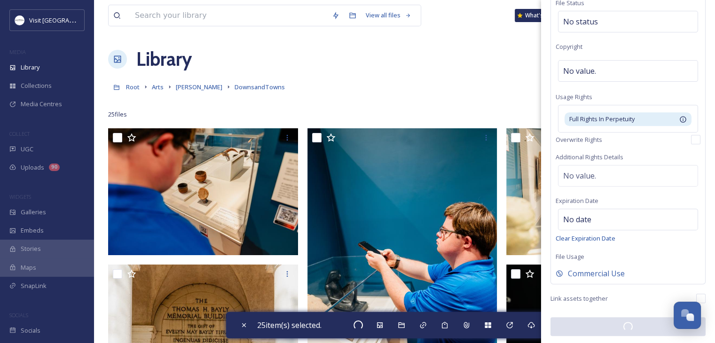
checkbox input "false"
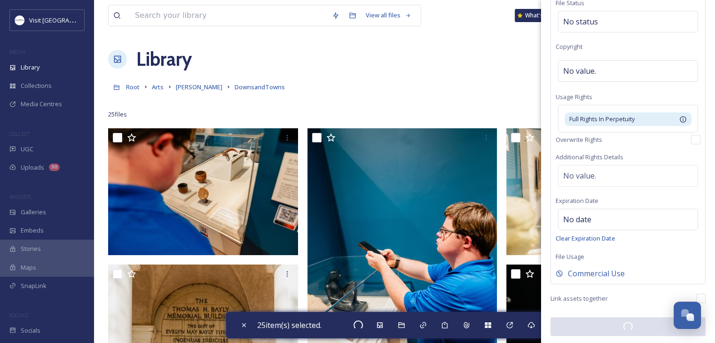
checkbox input "false"
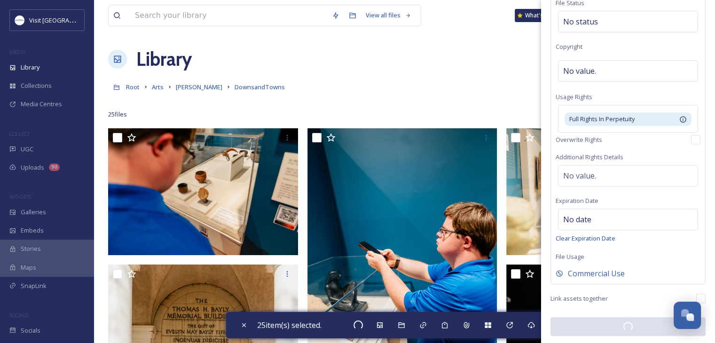
checkbox input "false"
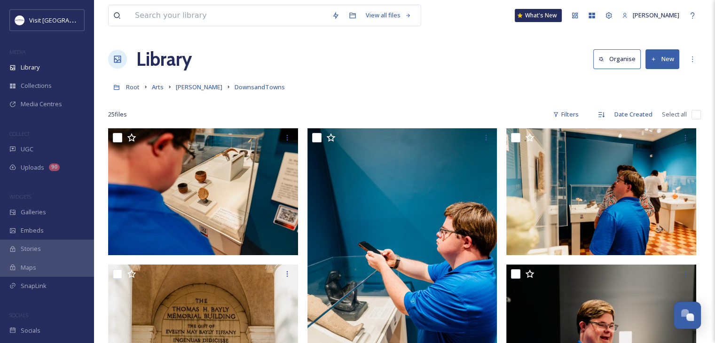
click at [389, 98] on div at bounding box center [404, 100] width 593 height 9
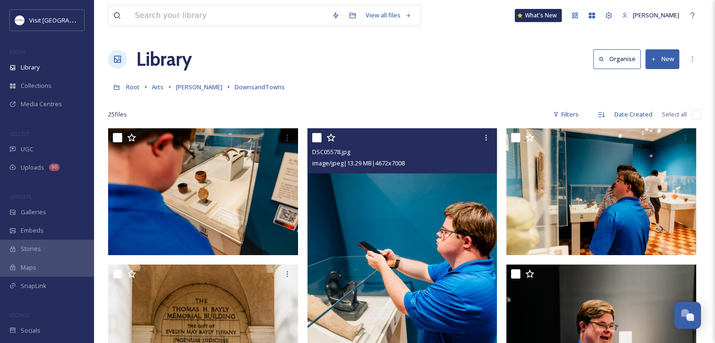
click at [368, 216] on img at bounding box center [402, 270] width 190 height 285
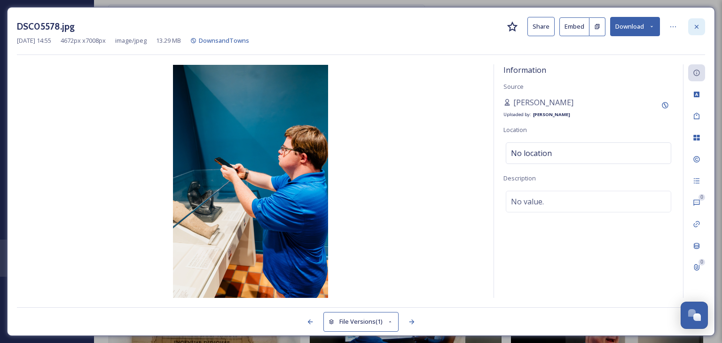
click at [701, 24] on div at bounding box center [696, 26] width 17 height 17
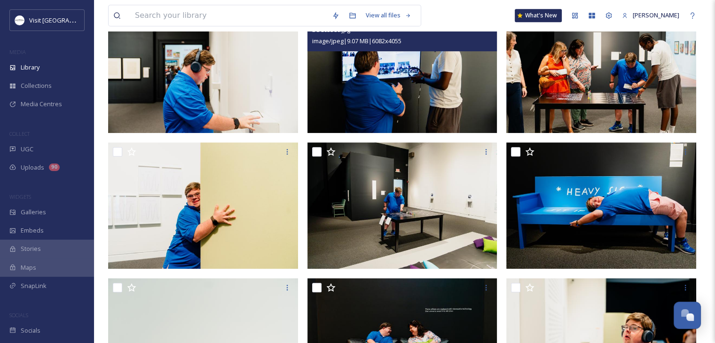
scroll to position [443, 0]
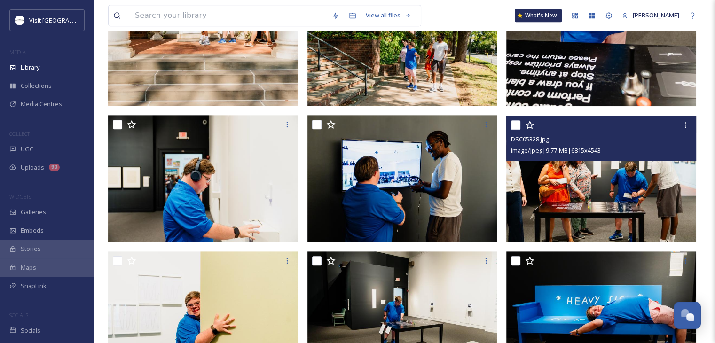
click at [560, 207] on img at bounding box center [601, 178] width 190 height 127
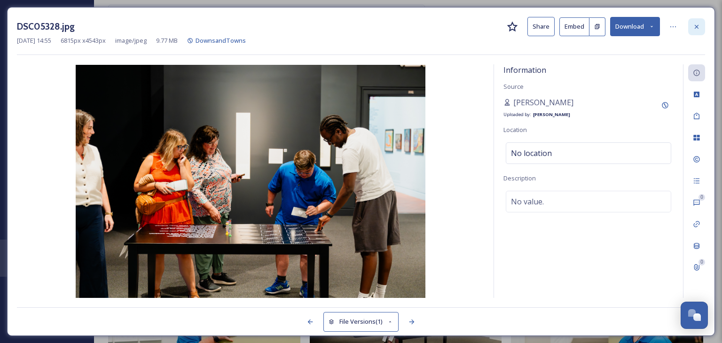
click at [700, 31] on div at bounding box center [696, 26] width 17 height 17
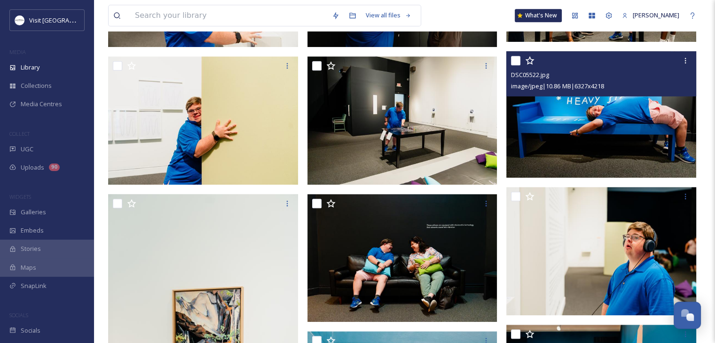
scroll to position [651, 0]
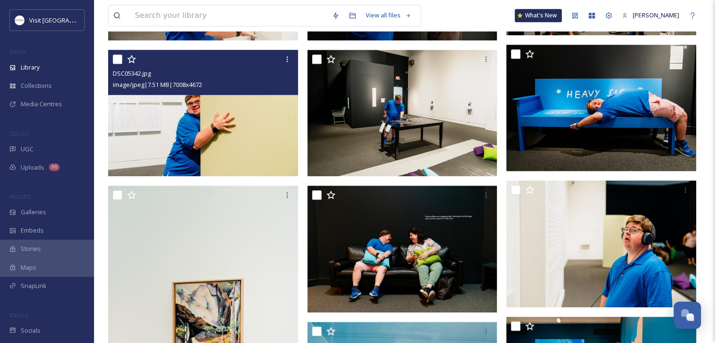
click at [267, 132] on img at bounding box center [203, 113] width 190 height 127
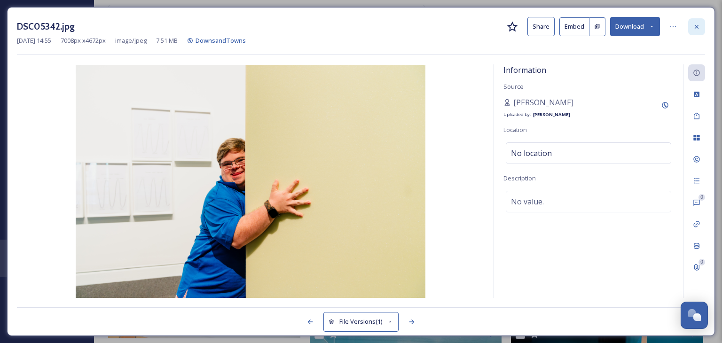
click at [701, 23] on div at bounding box center [696, 26] width 17 height 17
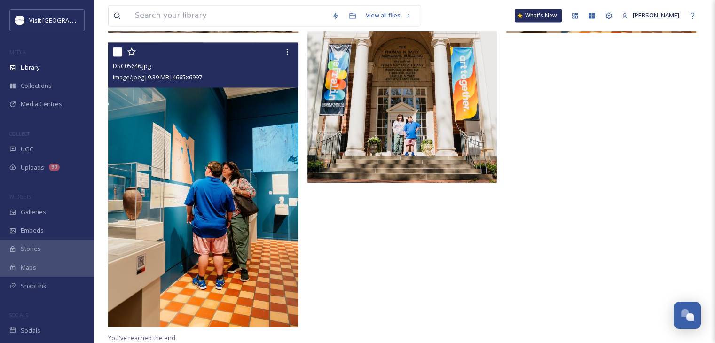
scroll to position [1505, 0]
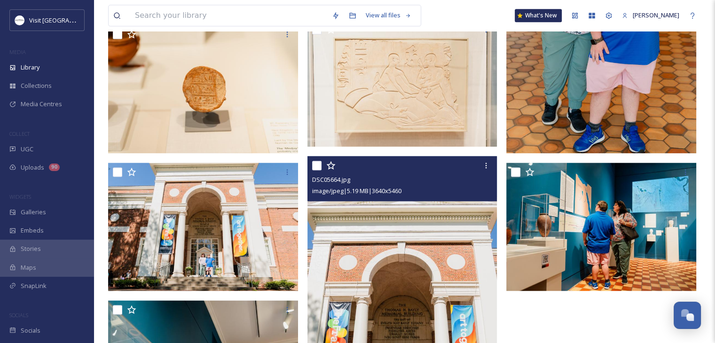
scroll to position [1207, 0]
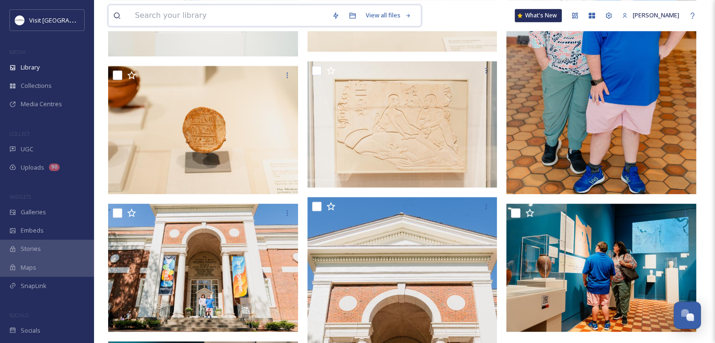
click at [238, 11] on input at bounding box center [228, 15] width 197 height 21
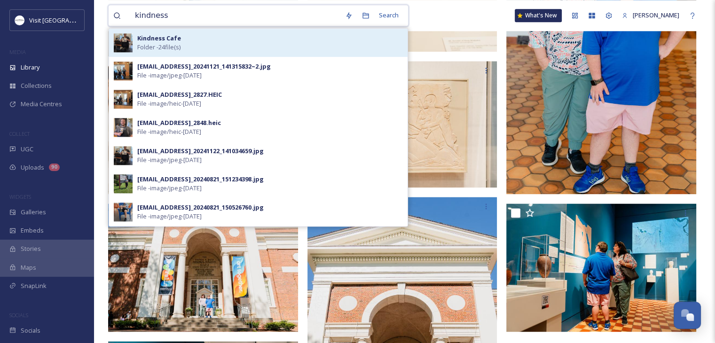
type input "kindness"
click at [244, 34] on div "Kindness Cafe Folder - 24 file(s)" at bounding box center [270, 43] width 266 height 18
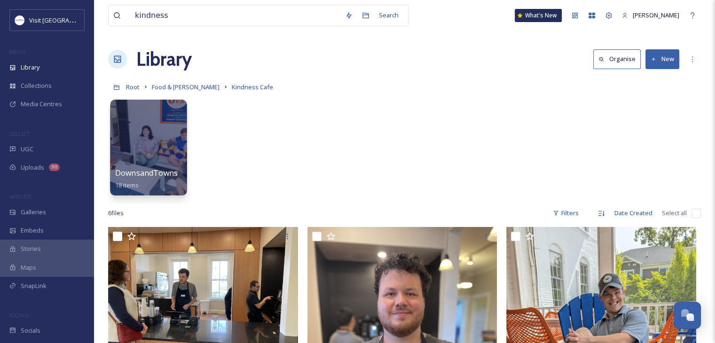
click at [180, 141] on div at bounding box center [148, 148] width 77 height 96
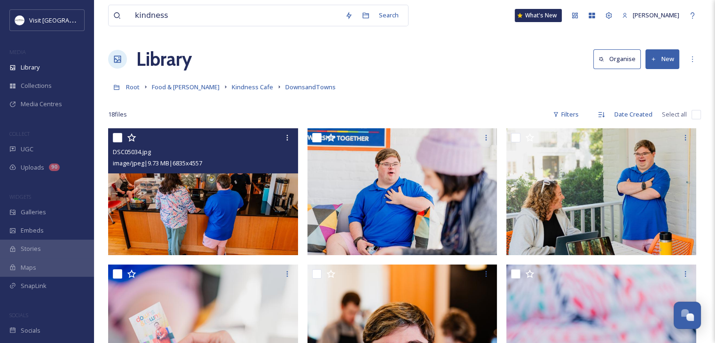
click at [233, 189] on img at bounding box center [203, 191] width 190 height 127
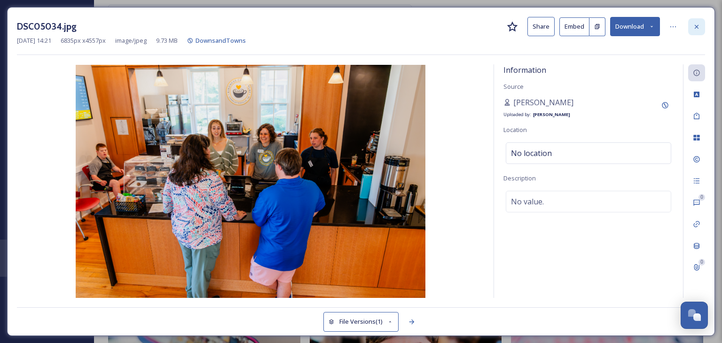
click at [692, 32] on div at bounding box center [696, 26] width 17 height 17
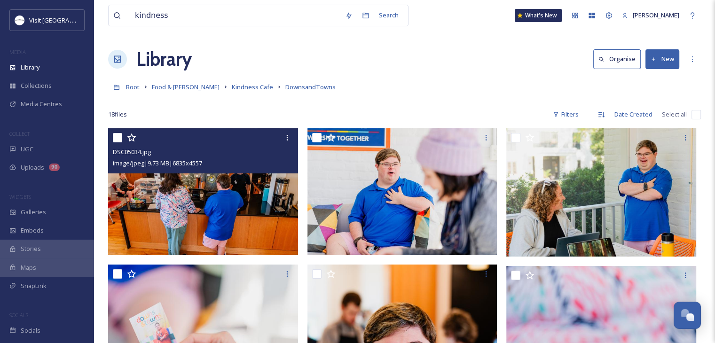
click at [239, 196] on img at bounding box center [203, 191] width 190 height 127
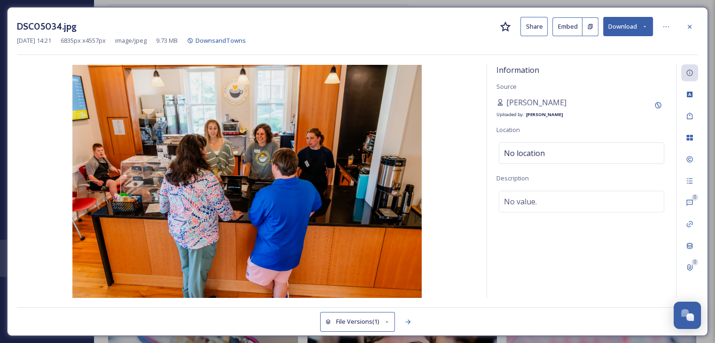
click at [239, 196] on img at bounding box center [247, 181] width 460 height 233
